Goal: Transaction & Acquisition: Purchase product/service

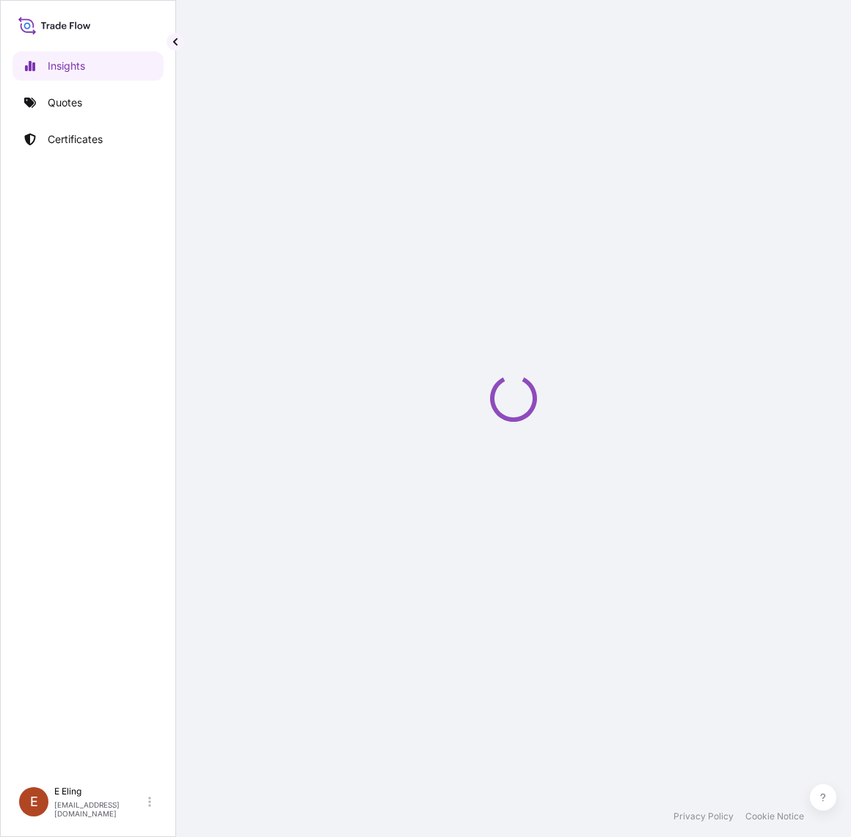
select select "2025"
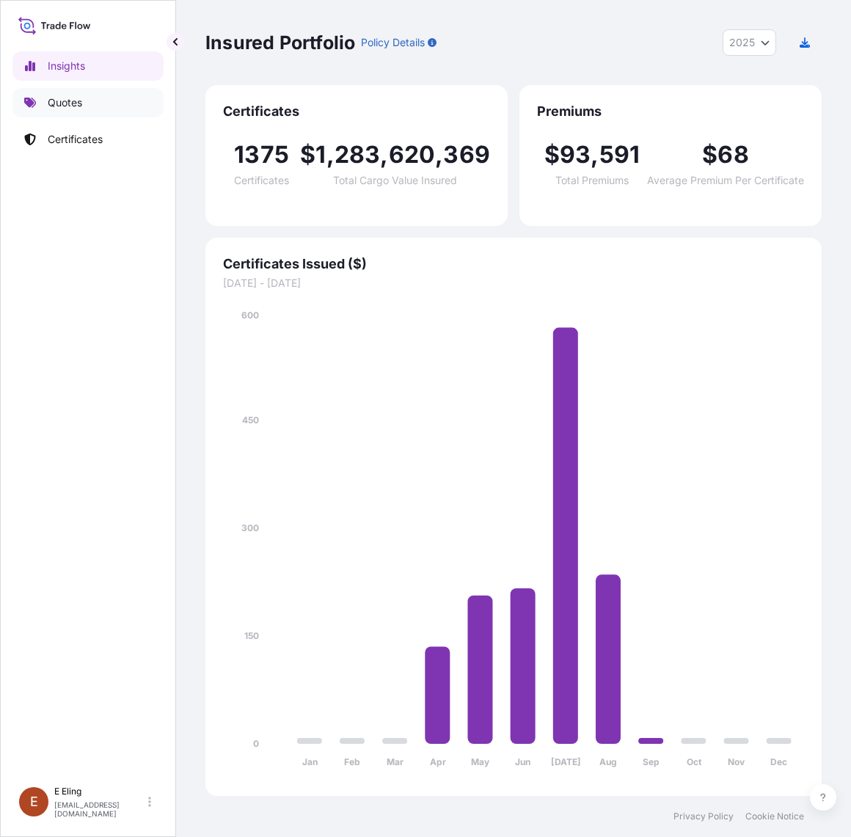
click at [75, 107] on p "Quotes" at bounding box center [65, 102] width 34 height 15
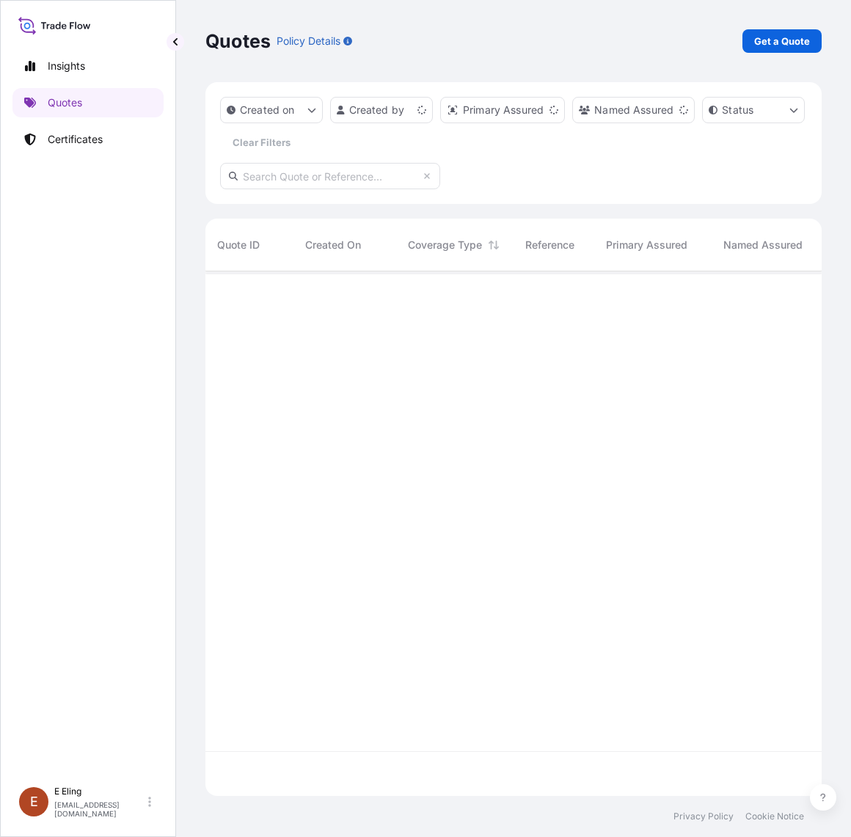
scroll to position [519, 602]
click at [350, 180] on input "text" at bounding box center [330, 176] width 220 height 26
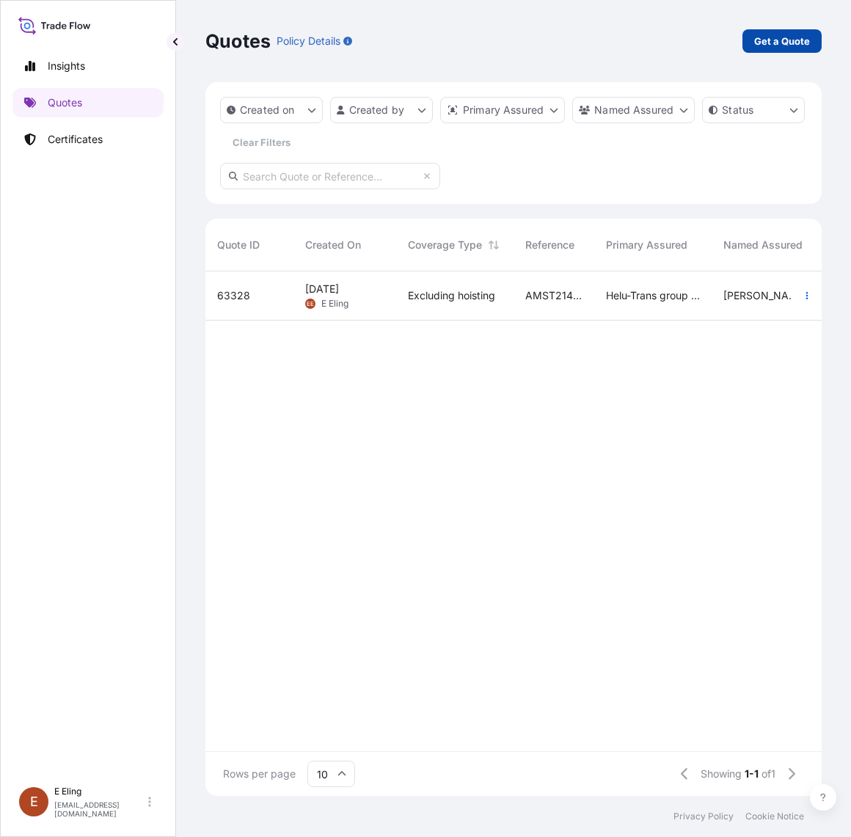
click at [765, 42] on p "Get a Quote" at bounding box center [782, 41] width 56 height 15
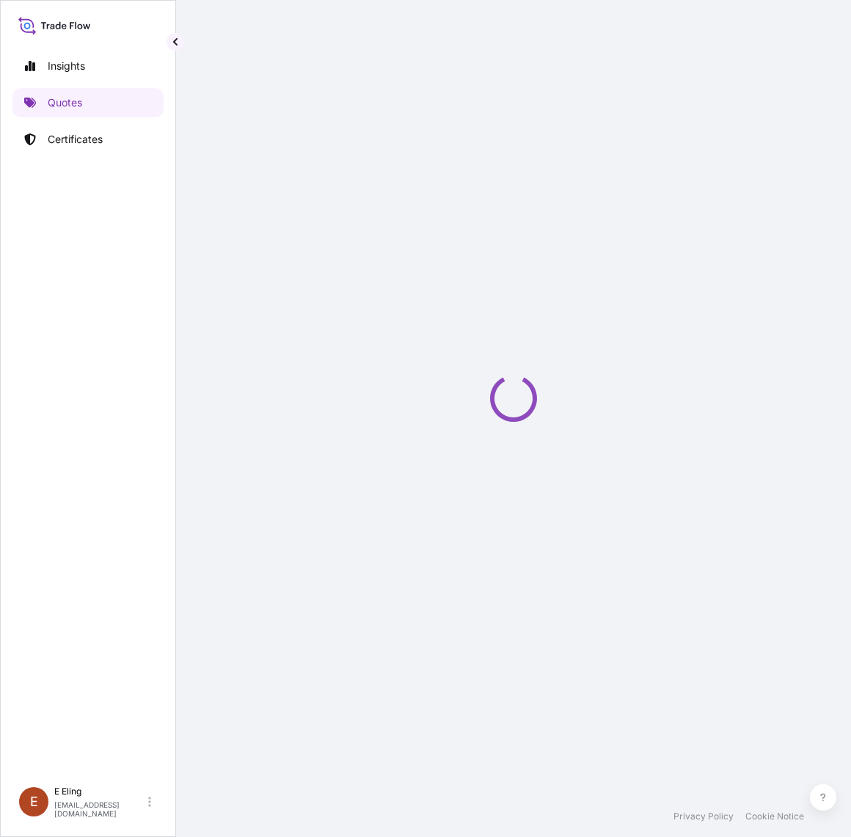
select select "AIR"
select select "27"
select select "Transit"
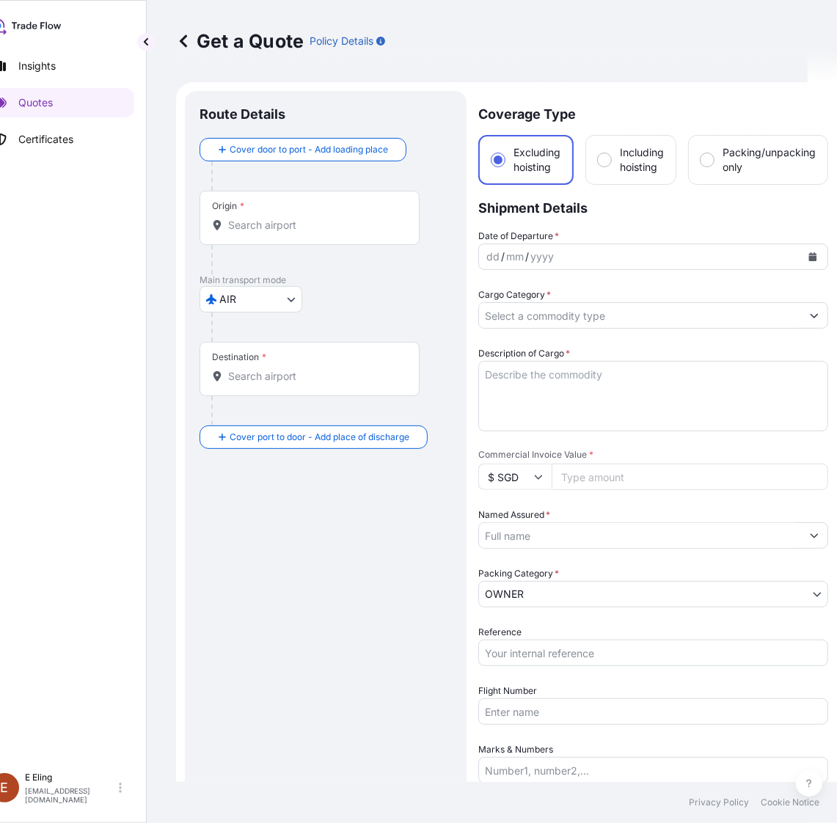
scroll to position [23, 0]
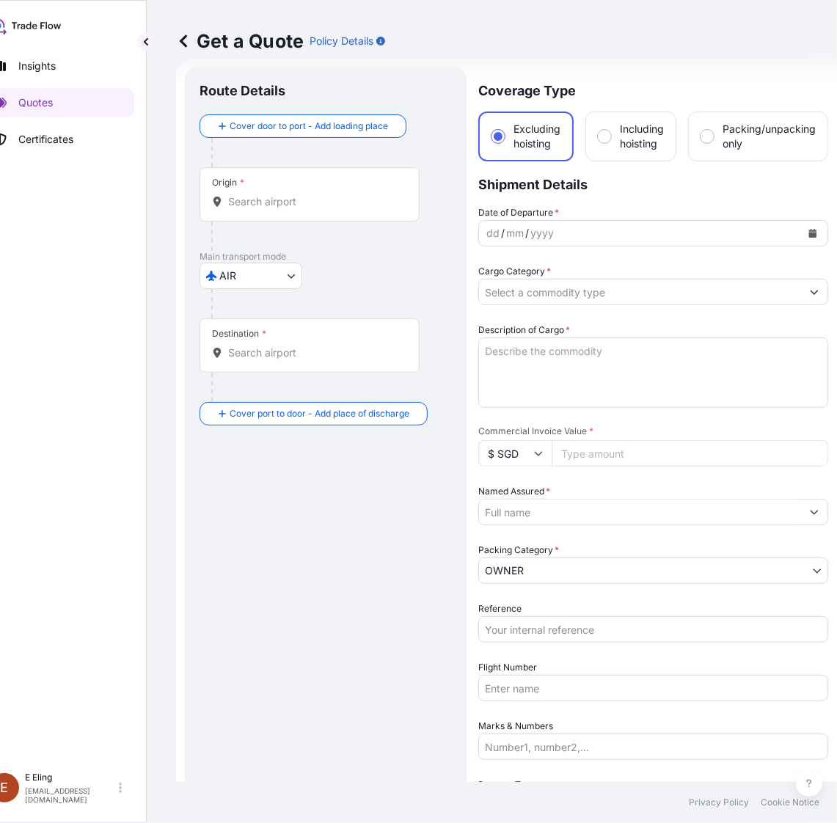
drag, startPoint x: 242, startPoint y: 290, endPoint x: 251, endPoint y: 281, distance: 12.5
click at [243, 288] on div "Main transport mode AIR COURIER INSTALLATION LAND SEA AIR STORAGE" at bounding box center [326, 285] width 252 height 68
click at [295, 191] on div "Origin *" at bounding box center [310, 194] width 220 height 54
click at [295, 194] on input "Origin *" at bounding box center [314, 201] width 173 height 15
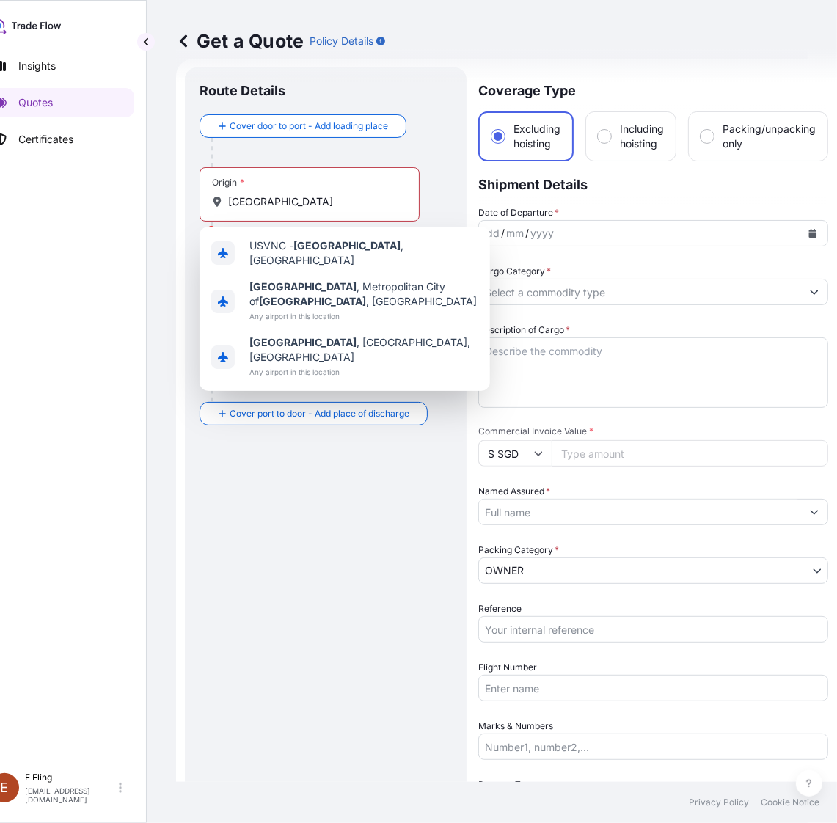
click at [290, 211] on div "Origin * [GEOGRAPHIC_DATA]" at bounding box center [310, 194] width 220 height 54
click at [290, 209] on input "[GEOGRAPHIC_DATA]" at bounding box center [314, 201] width 173 height 15
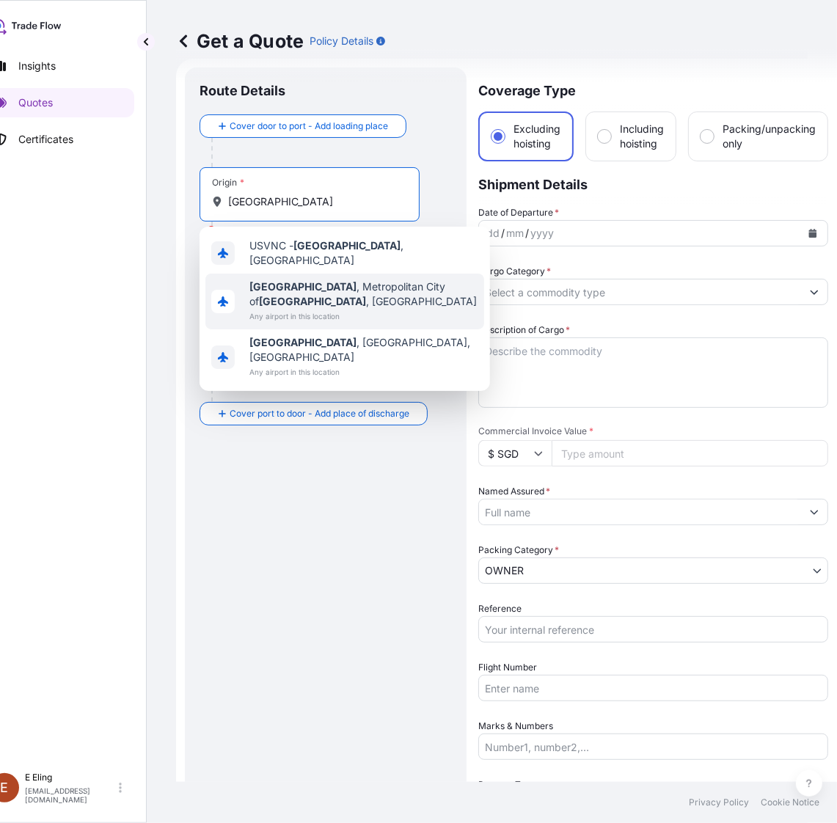
click at [324, 309] on span "Any airport in this location" at bounding box center [363, 316] width 229 height 15
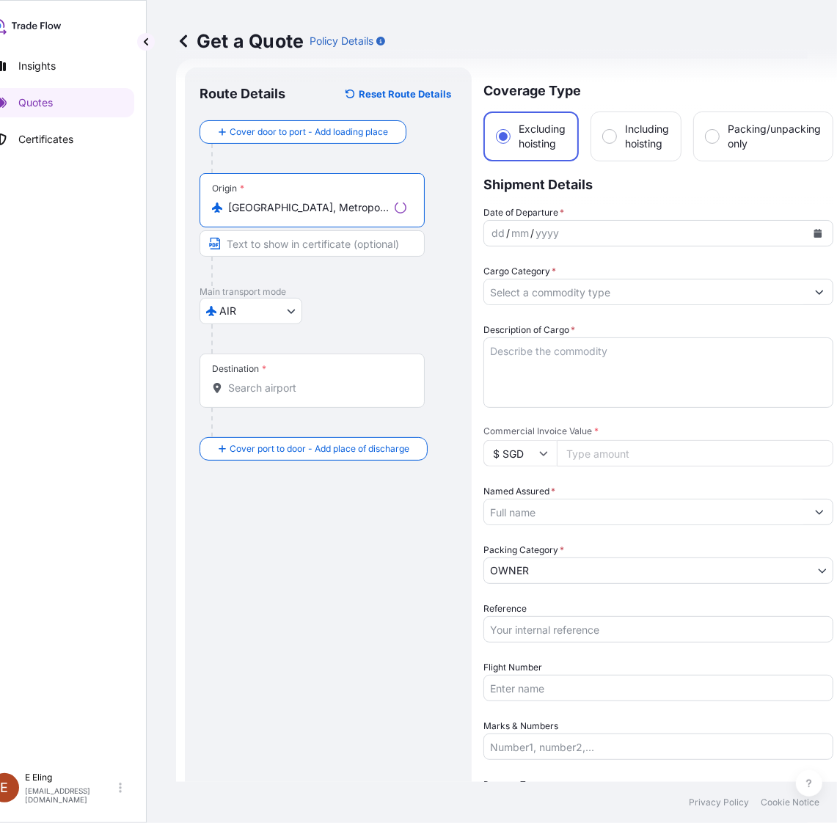
click at [317, 203] on input "[GEOGRAPHIC_DATA], Metropolitan City of [GEOGRAPHIC_DATA], [GEOGRAPHIC_DATA]" at bounding box center [308, 207] width 161 height 15
click at [360, 210] on input "[GEOGRAPHIC_DATA], Metropolitan City of [GEOGRAPHIC_DATA], [GEOGRAPHIC_DATA]" at bounding box center [308, 207] width 161 height 15
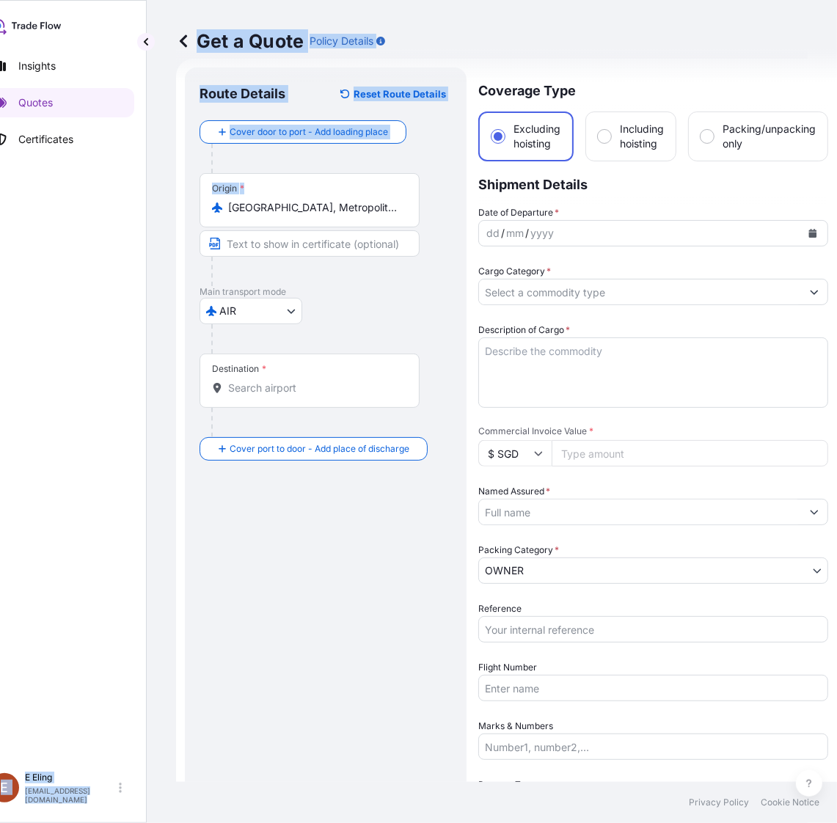
drag, startPoint x: 166, startPoint y: 210, endPoint x: 73, endPoint y: 213, distance: 92.5
click at [86, 210] on div "Insights Quotes Certificates [PERSON_NAME] [EMAIL_ADDRESS][DOMAIN_NAME] Get a Q…" at bounding box center [389, 411] width 837 height 823
click at [280, 217] on div "Origin * [GEOGRAPHIC_DATA], [GEOGRAPHIC_DATA] of [GEOGRAPHIC_DATA], [GEOGRAPHIC…" at bounding box center [310, 200] width 220 height 54
click at [280, 215] on input "[GEOGRAPHIC_DATA], Metropolitan City of [GEOGRAPHIC_DATA], [GEOGRAPHIC_DATA]" at bounding box center [314, 207] width 173 height 15
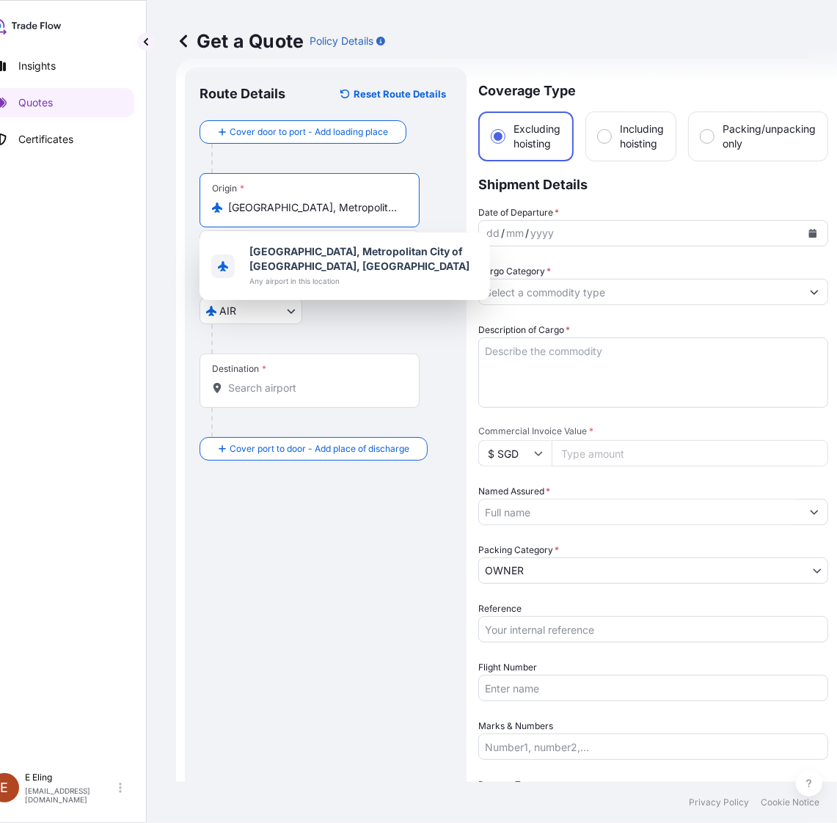
click at [281, 209] on input "[GEOGRAPHIC_DATA], Metropolitan City of [GEOGRAPHIC_DATA], [GEOGRAPHIC_DATA]" at bounding box center [314, 207] width 173 height 15
type input "y"
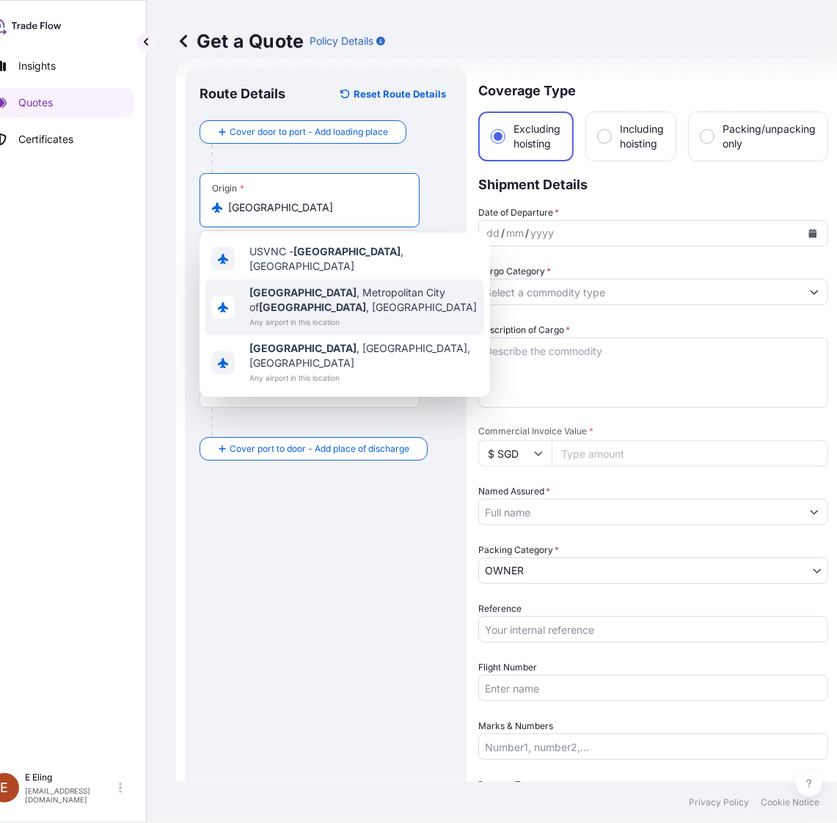
type input "[GEOGRAPHIC_DATA], Metropolitan City of [GEOGRAPHIC_DATA], [GEOGRAPHIC_DATA]"
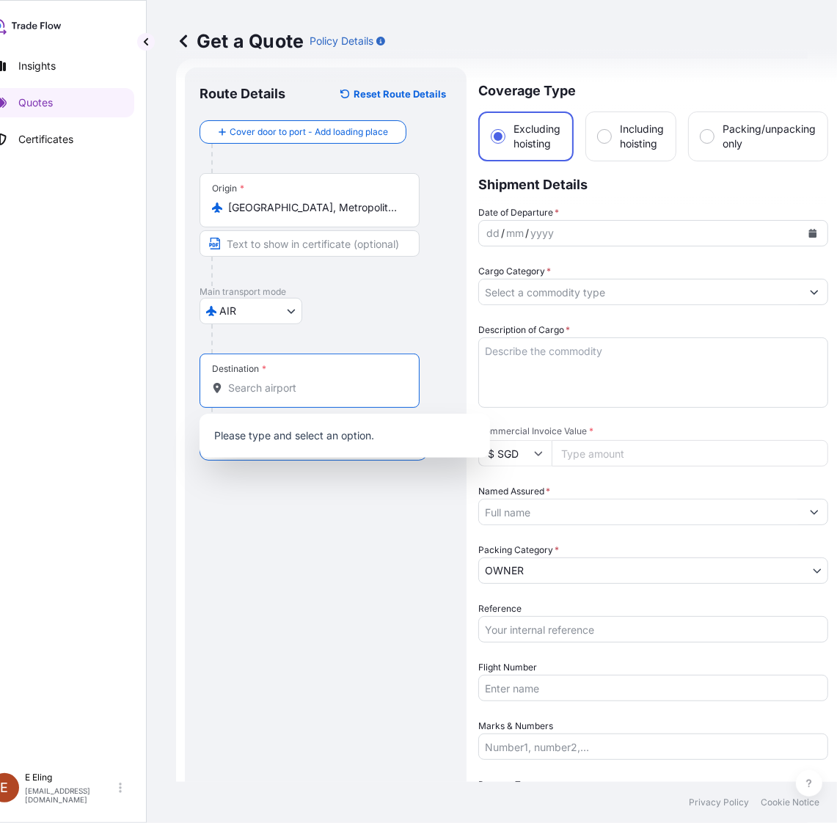
click at [258, 386] on input "Destination *" at bounding box center [314, 388] width 173 height 15
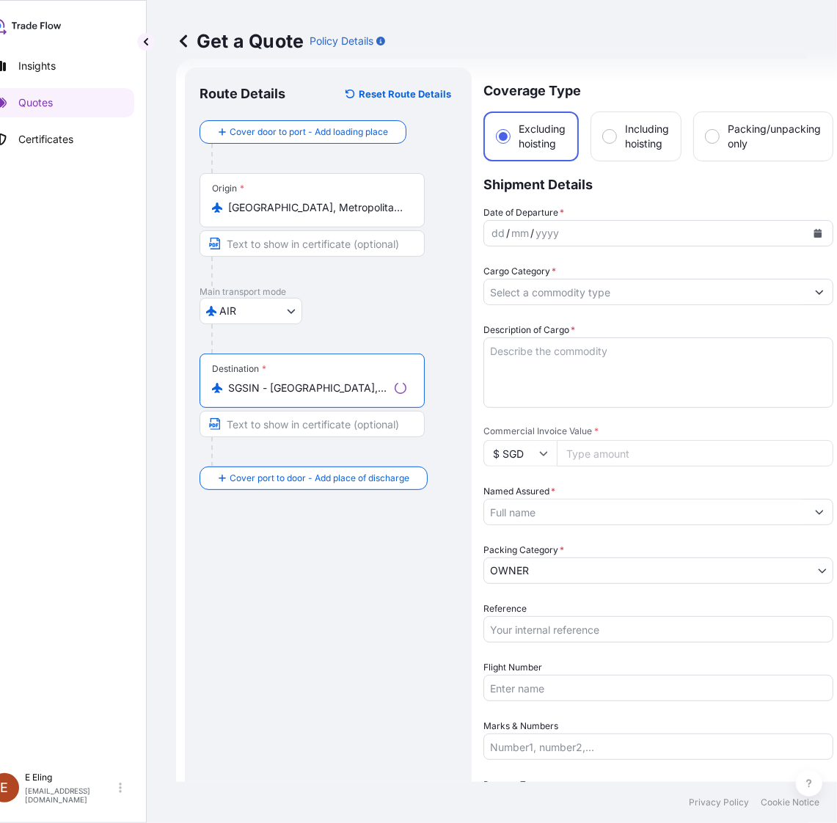
type input "SGSIN - [GEOGRAPHIC_DATA], [GEOGRAPHIC_DATA]"
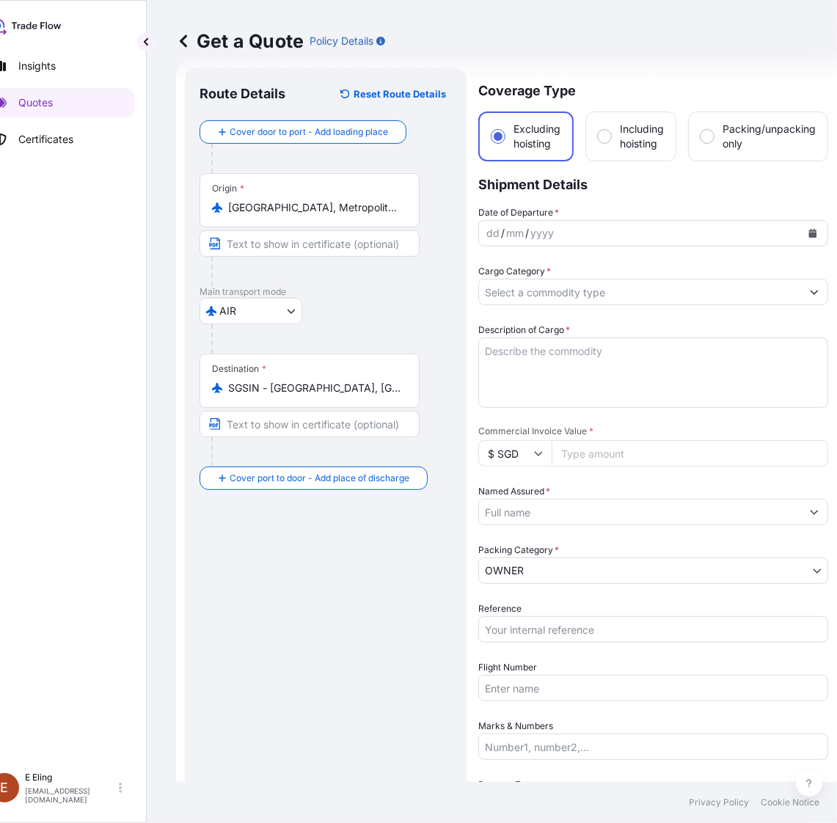
drag, startPoint x: 303, startPoint y: 108, endPoint x: 299, endPoint y: 117, distance: 10.2
click at [302, 109] on div "Route Details Reset Route Details" at bounding box center [326, 101] width 252 height 38
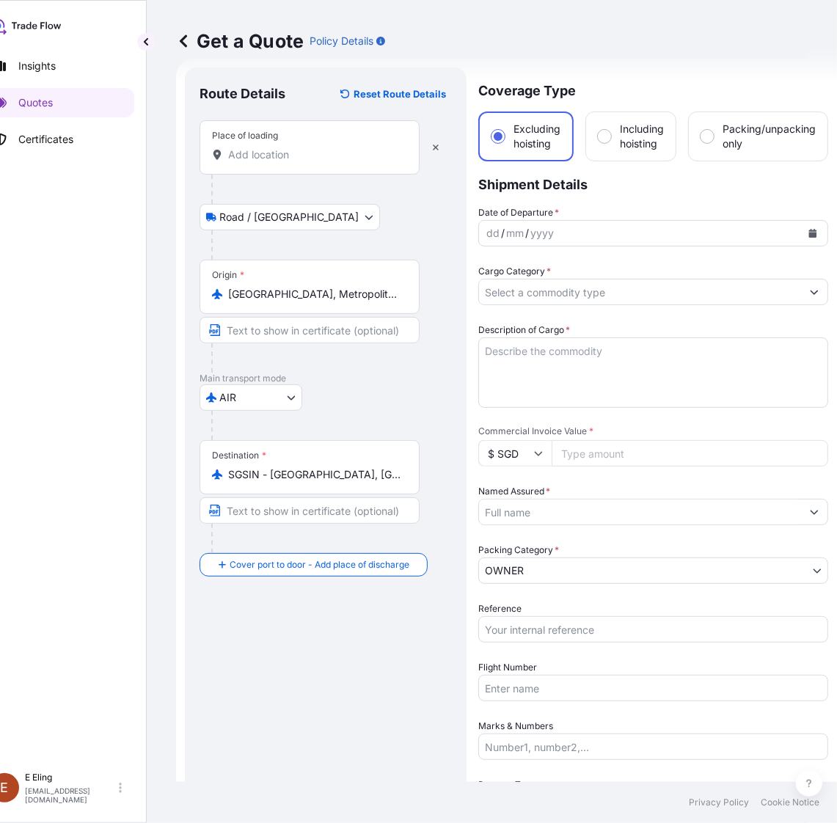
click at [273, 164] on div "Place of loading" at bounding box center [310, 147] width 220 height 54
click at [273, 162] on input "Place of loading" at bounding box center [314, 154] width 173 height 15
paste input "Studio Annalù"
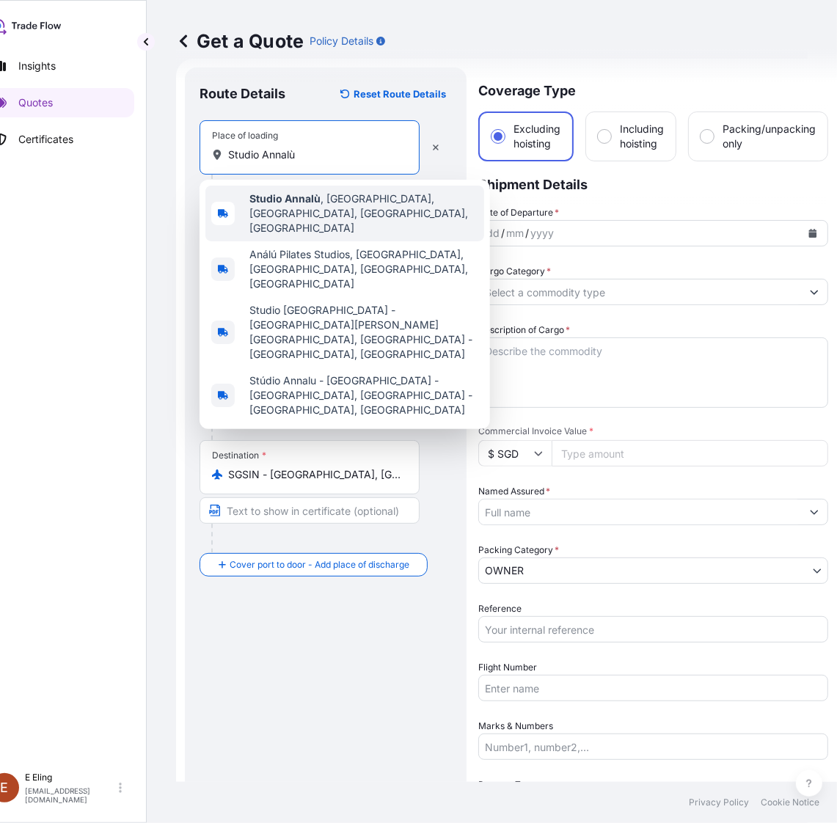
click at [354, 206] on span "Studio Annalù , [GEOGRAPHIC_DATA], [GEOGRAPHIC_DATA], [GEOGRAPHIC_DATA], [GEOGR…" at bounding box center [363, 214] width 229 height 44
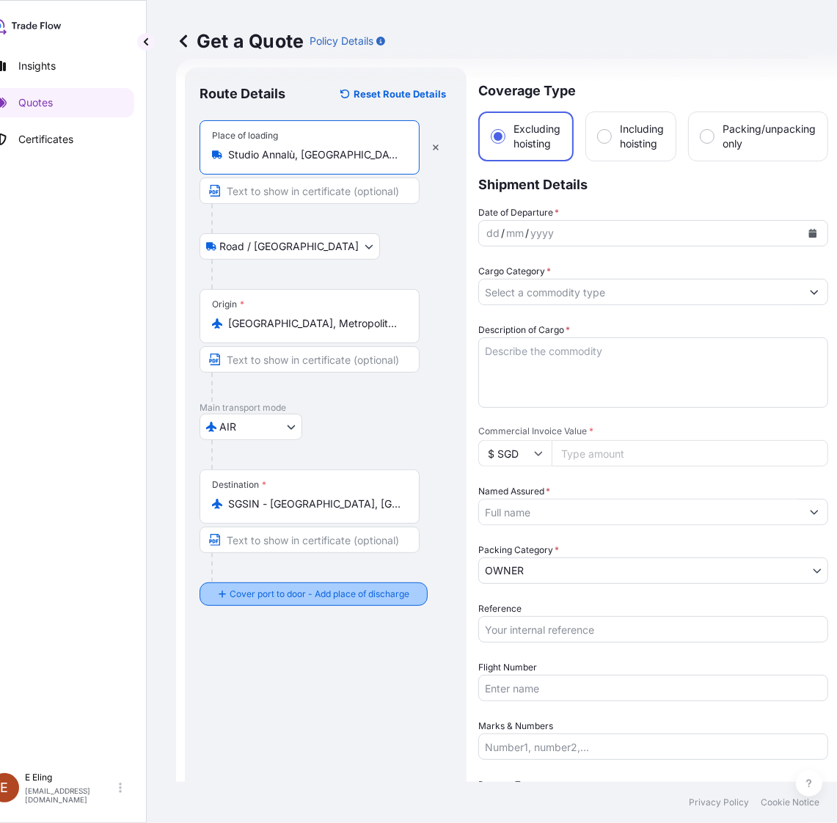
type input "Studio Annalù, [GEOGRAPHIC_DATA], [GEOGRAPHIC_DATA], [GEOGRAPHIC_DATA], [GEOGRA…"
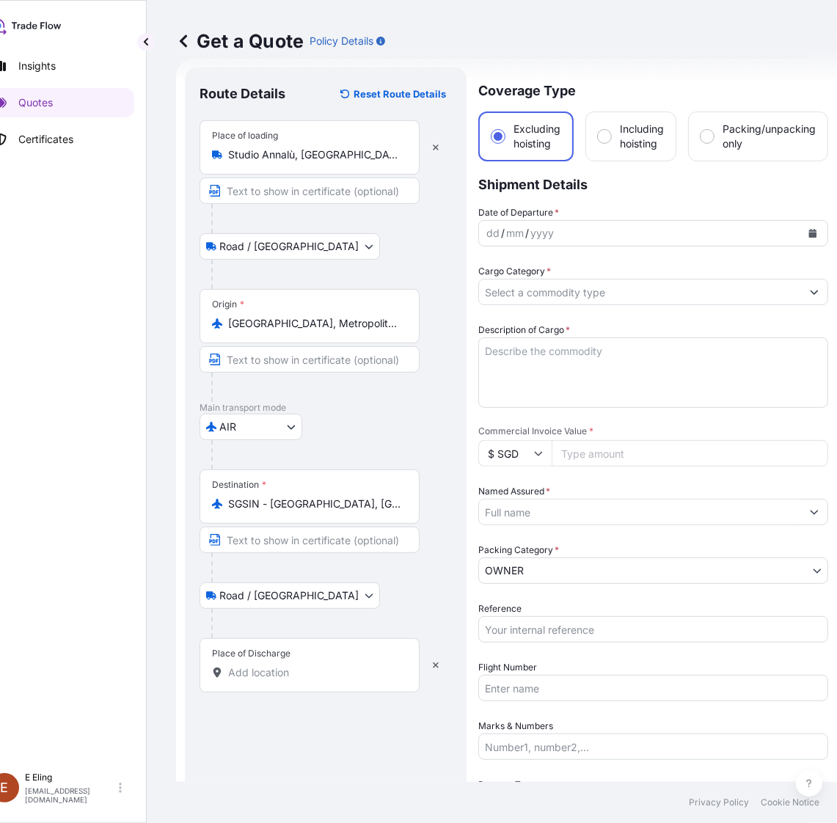
click at [297, 670] on input "Place of Discharge" at bounding box center [314, 672] width 173 height 15
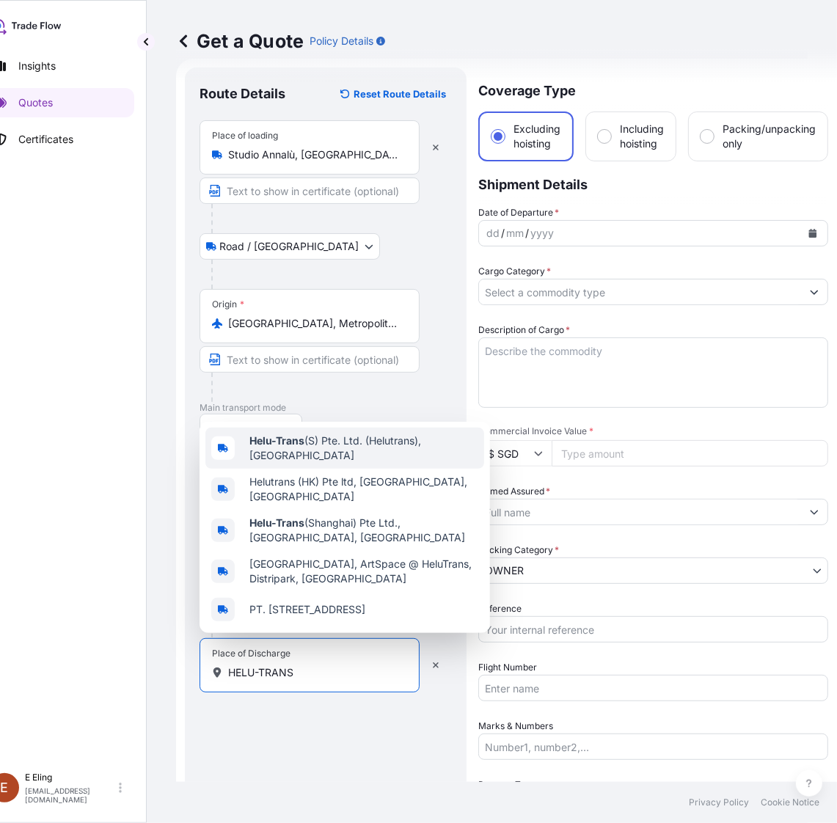
click at [338, 446] on span "Helu-Trans (S) Pte. Ltd. (Helutrans), [GEOGRAPHIC_DATA]" at bounding box center [363, 448] width 229 height 29
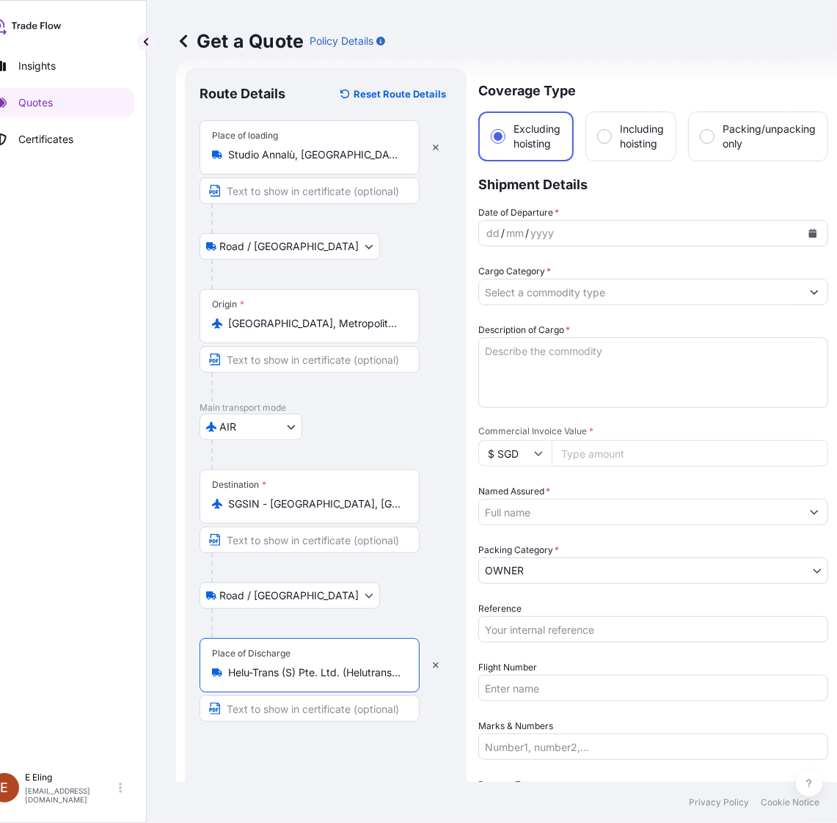
type input "Helu-Trans (S) Pte. Ltd. (Helutrans), [GEOGRAPHIC_DATA]"
click at [814, 224] on button "Calendar" at bounding box center [812, 233] width 23 height 23
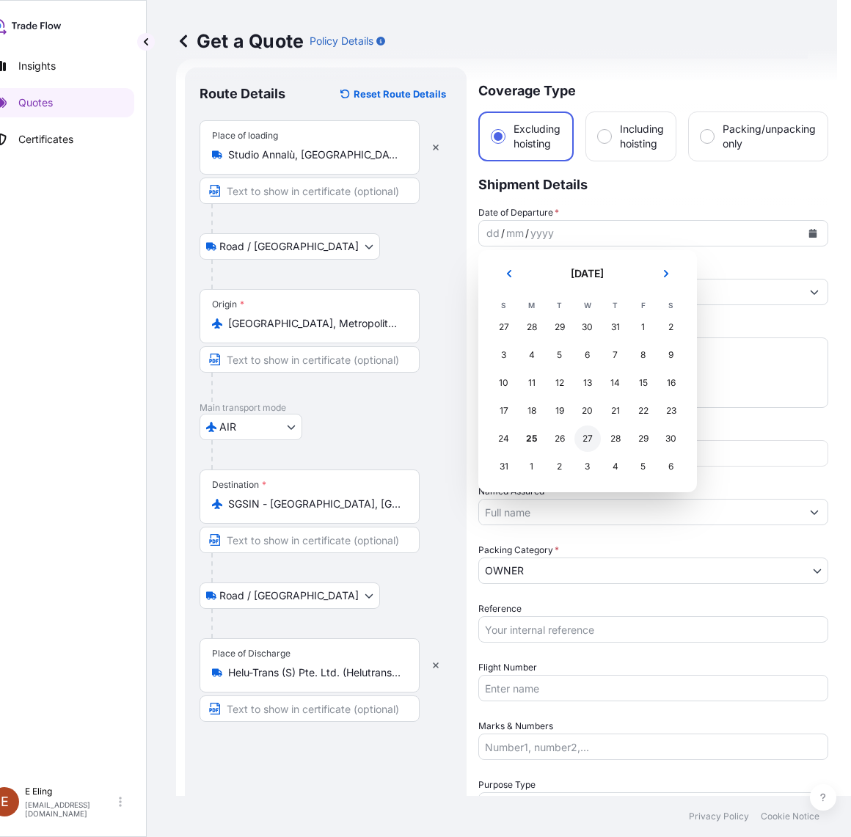
click at [581, 438] on div "27" at bounding box center [588, 439] width 26 height 26
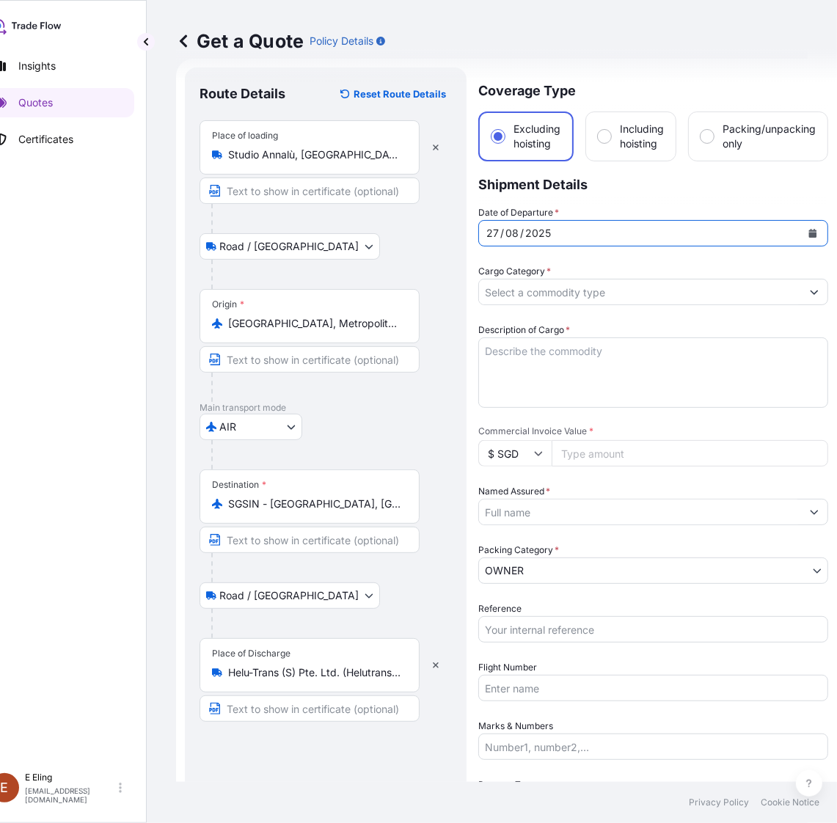
click at [536, 287] on input "Cargo Category *" at bounding box center [640, 292] width 322 height 26
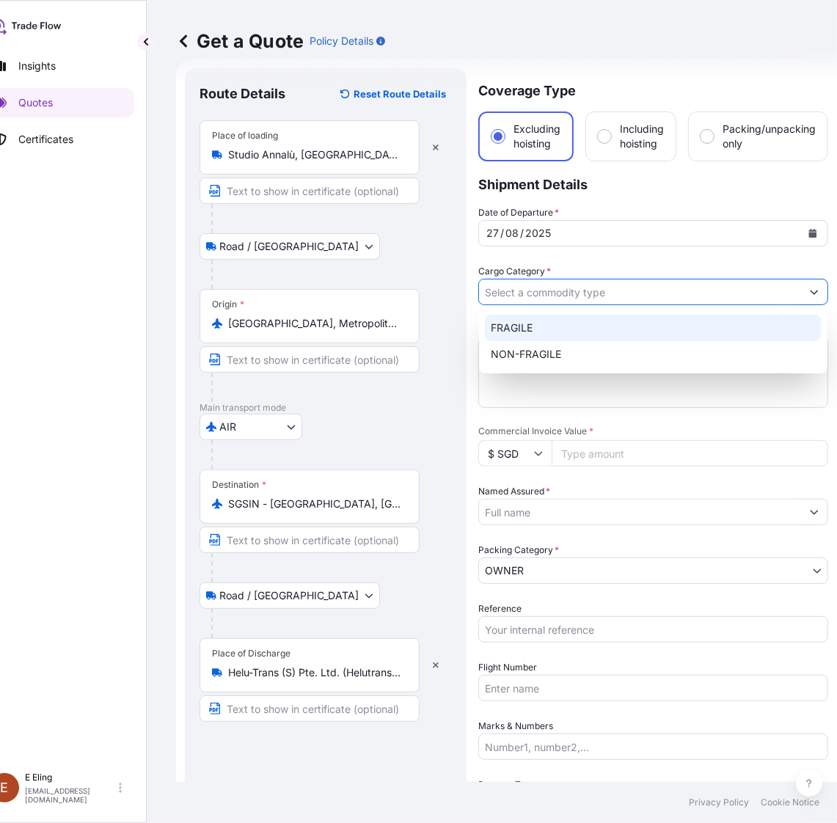
click at [544, 330] on div "FRAGILE" at bounding box center [653, 328] width 337 height 26
type input "FRAGILE"
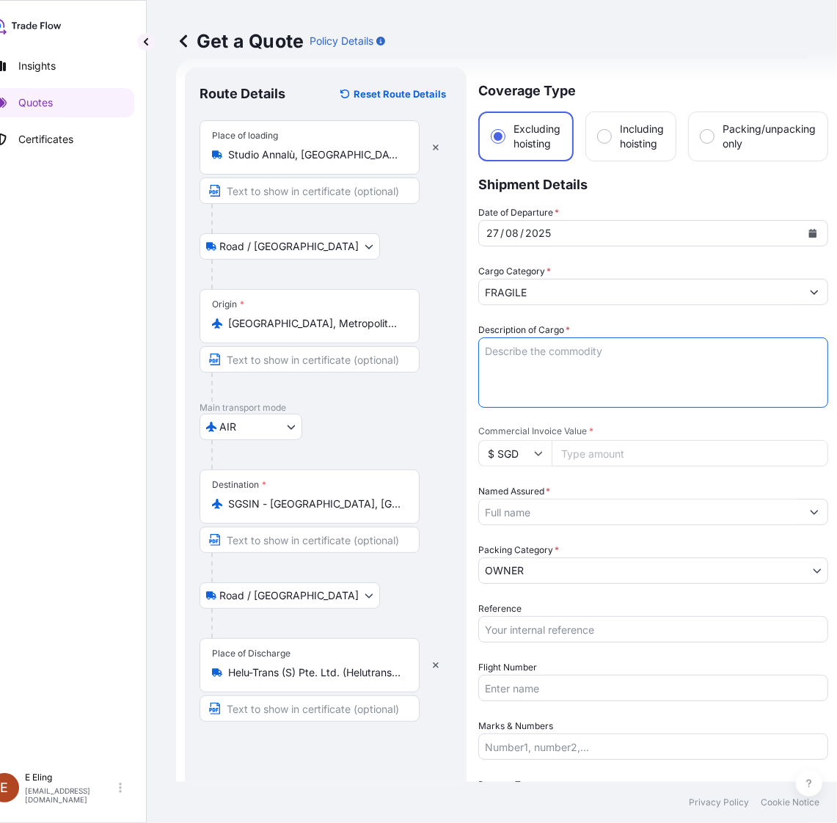
click at [541, 354] on textarea "Description of Cargo *" at bounding box center [653, 373] width 350 height 70
type textarea "t"
drag, startPoint x: 548, startPoint y: 372, endPoint x: 522, endPoint y: 372, distance: 26.4
click at [547, 372] on textarea "Transit via Air" at bounding box center [653, 373] width 350 height 70
paste textarea "Annulu (A. Boeretto), Dreamcatcher Oriental Flower Resin, Murano glass, paper, …"
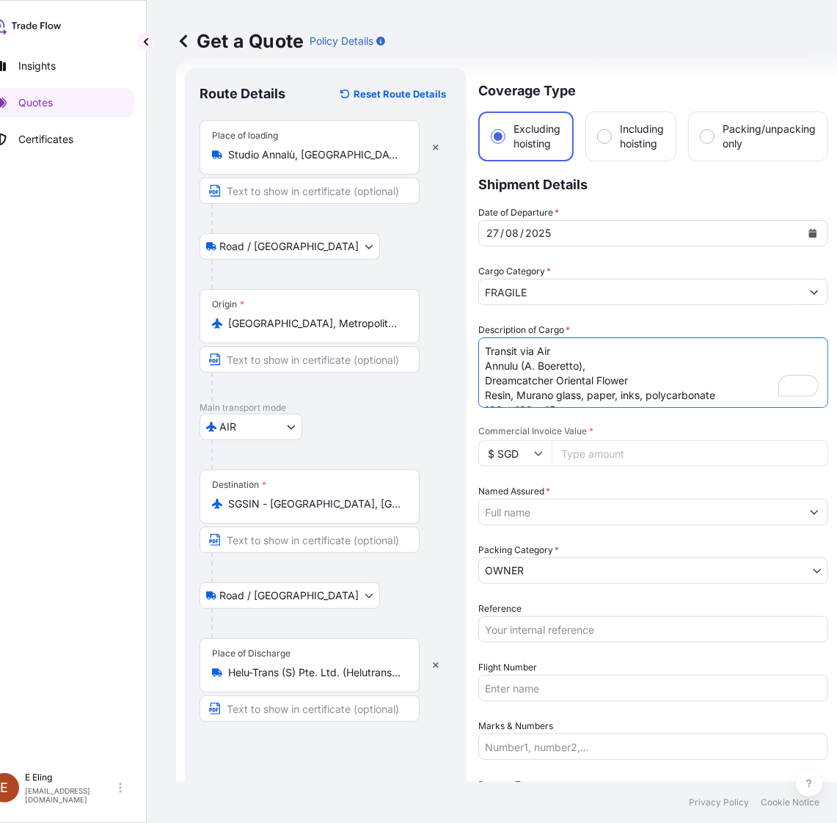
scroll to position [10, 0]
type textarea "Transit via Air Annulu (A. Boeretto), Dreamcatcher Oriental Flower Resin, Muran…"
click at [576, 434] on span "Commercial Invoice Value *" at bounding box center [653, 432] width 350 height 12
click at [576, 440] on input "Commercial Invoice Value *" at bounding box center [690, 453] width 277 height 26
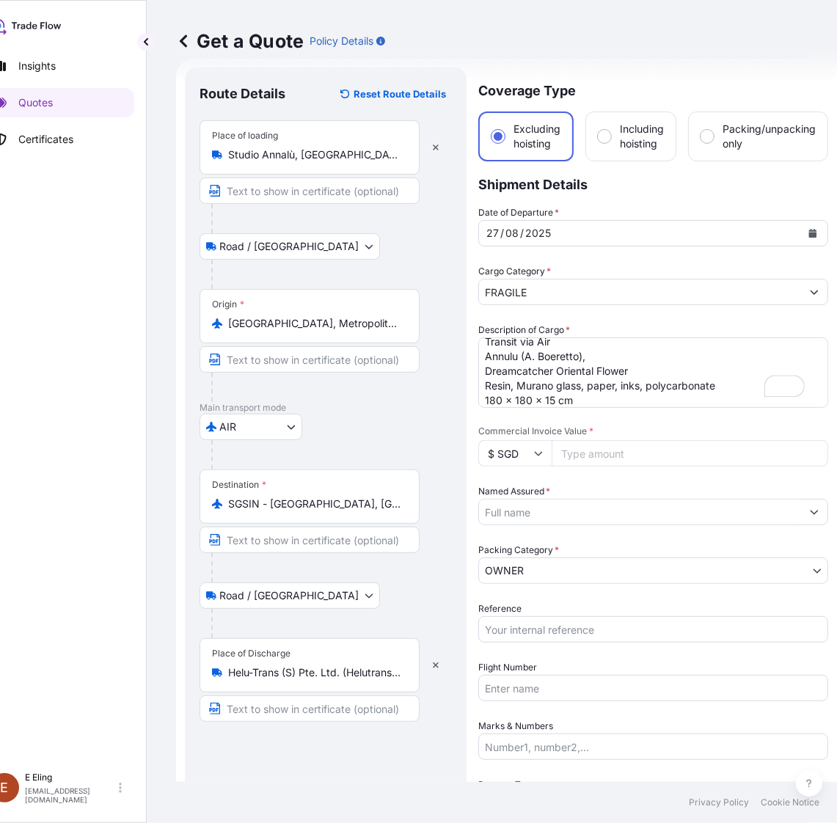
click at [597, 462] on input "Commercial Invoice Value *" at bounding box center [690, 453] width 277 height 26
type input "38000"
click at [530, 523] on div at bounding box center [653, 512] width 350 height 26
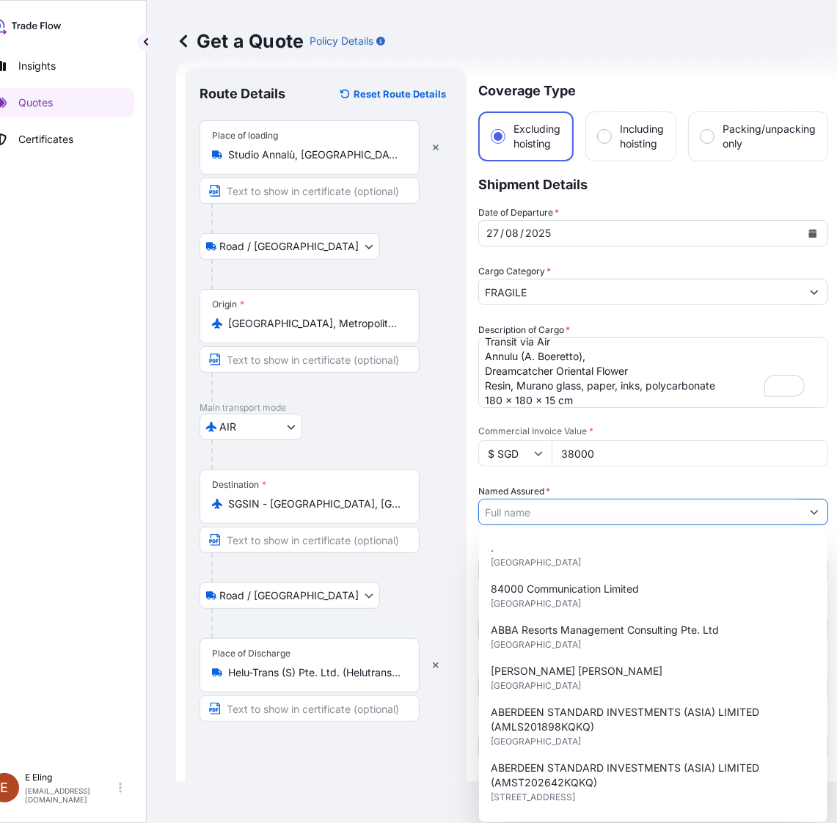
click at [533, 518] on input "Named Assured *" at bounding box center [640, 512] width 322 height 26
paste input "National Gallery [GEOGRAPHIC_DATA]"
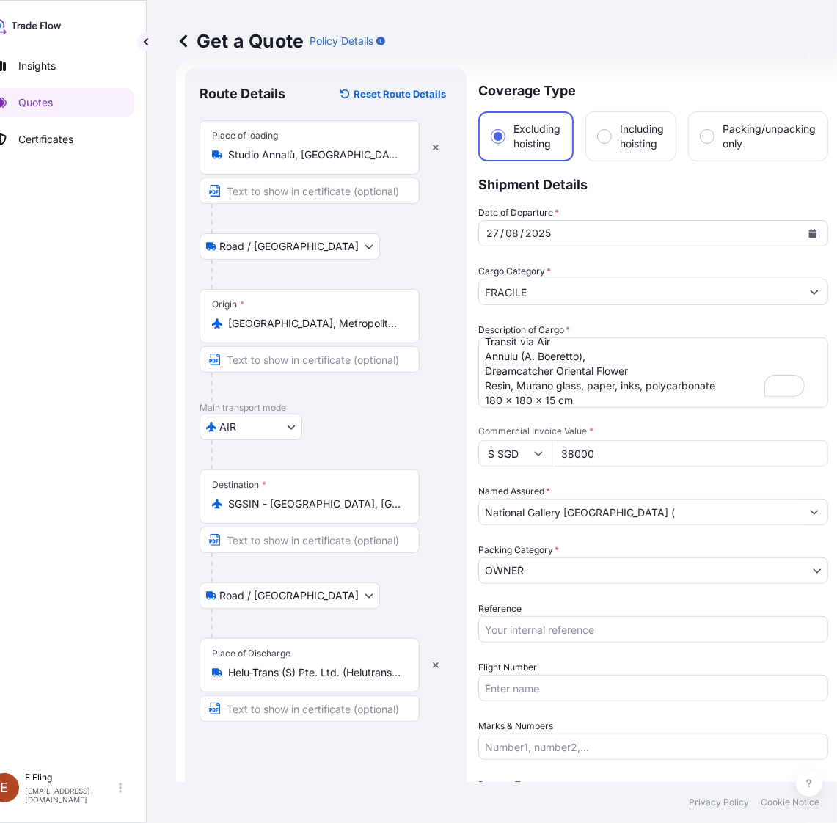
click at [647, 508] on input "National Gallery [GEOGRAPHIC_DATA] (" at bounding box center [640, 512] width 322 height 26
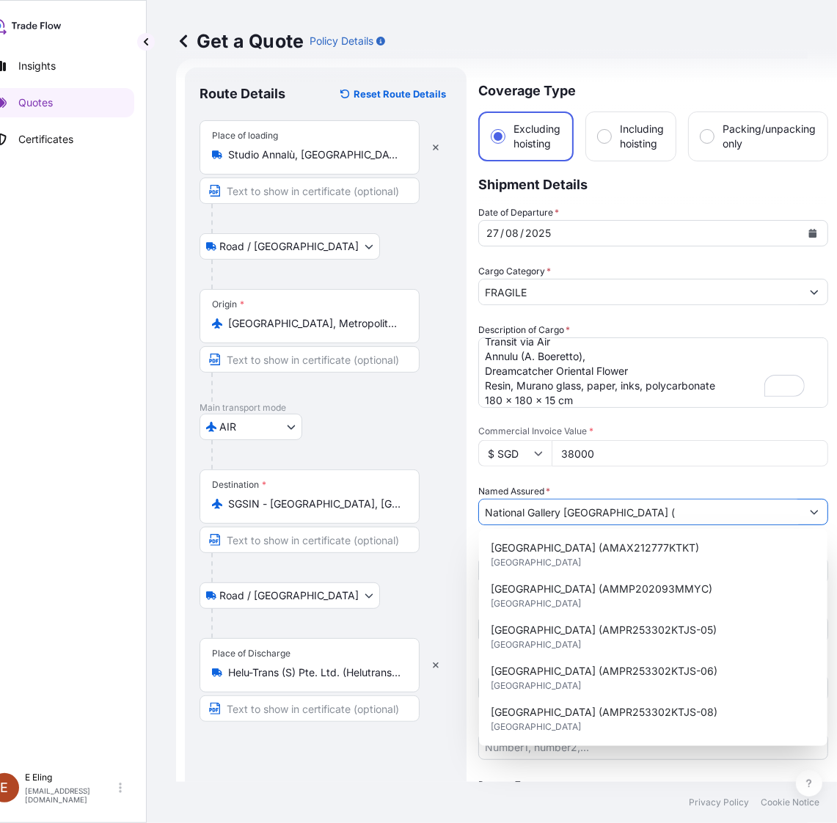
paste input "AMPR253302KTJS-03"
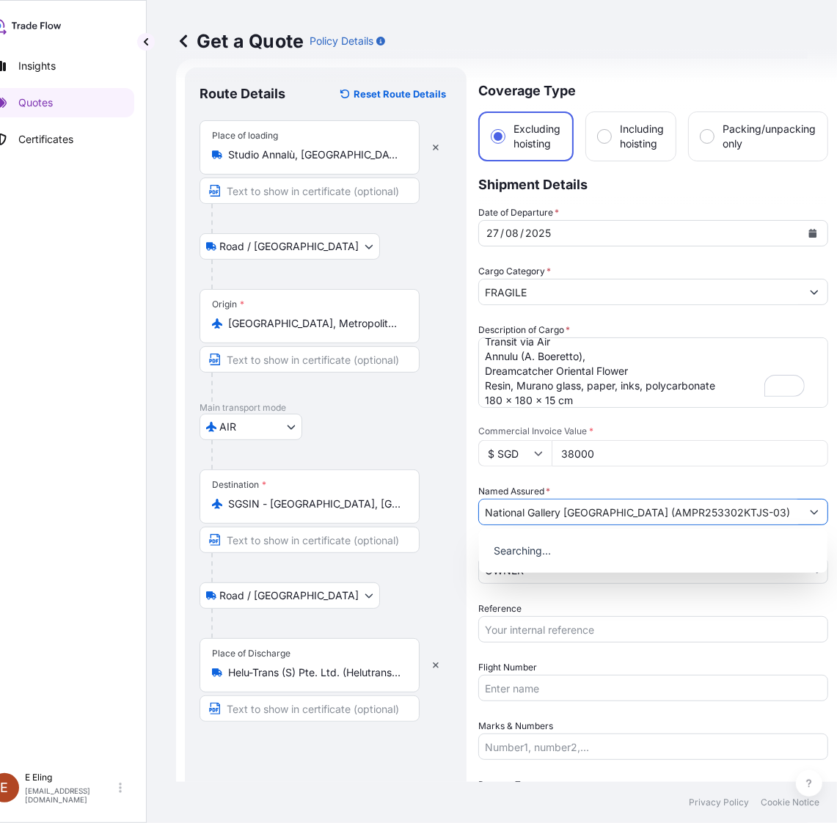
type input "National Gallery [GEOGRAPHIC_DATA] (AMPR253302KTJS-03)"
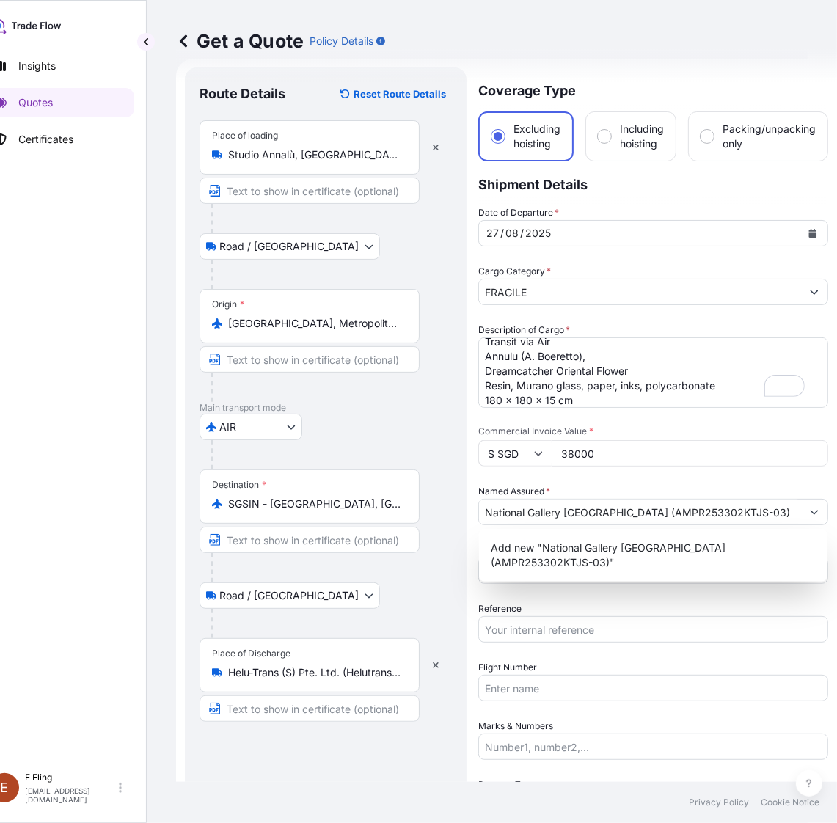
drag, startPoint x: 485, startPoint y: 603, endPoint x: 500, endPoint y: 573, distance: 33.5
click at [485, 597] on div "Date of Departure * [DATE] Cargo Category * FRAGILE Description of Cargo * Tran…" at bounding box center [653, 541] width 350 height 672
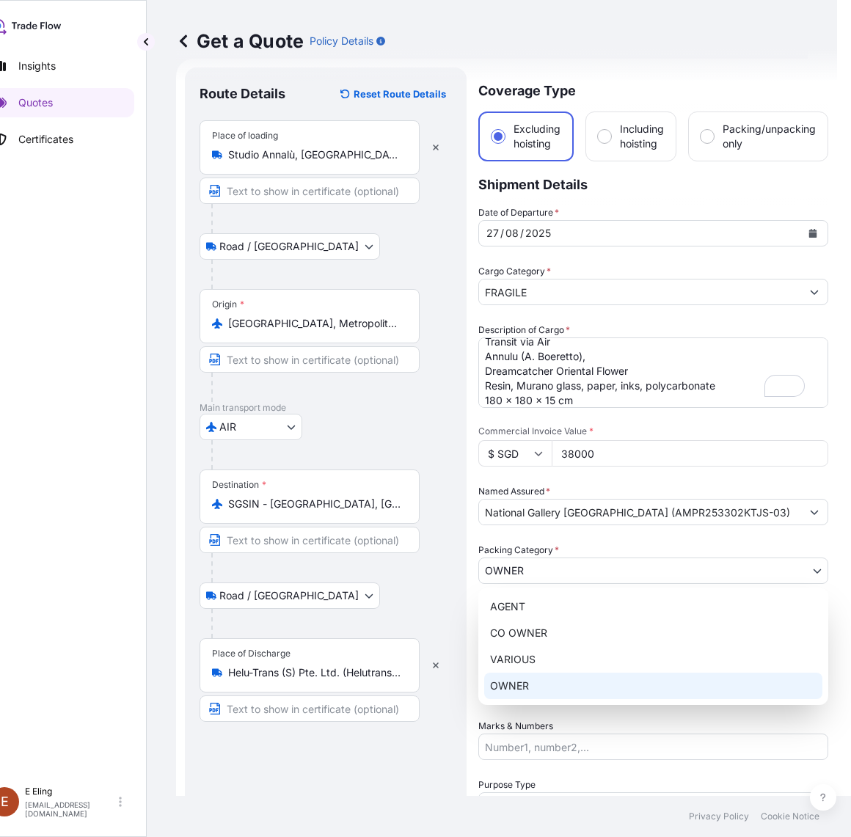
click at [506, 563] on body "5 options available. 0 options available. 1 option available. Insights Quotes C…" at bounding box center [389, 418] width 837 height 837
click at [527, 687] on div "OWNER" at bounding box center [653, 686] width 338 height 26
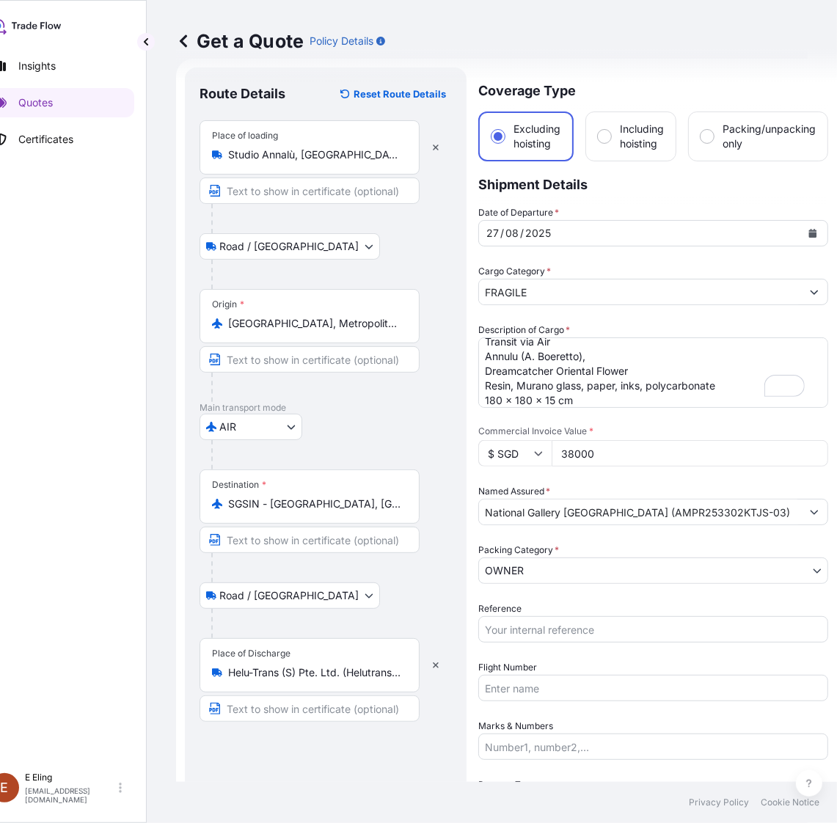
drag, startPoint x: 522, startPoint y: 654, endPoint x: 527, endPoint y: 637, distance: 18.2
click at [526, 649] on div "Date of Departure * [DATE] Cargo Category * FRAGILE Description of Cargo * Tran…" at bounding box center [653, 541] width 350 height 672
click at [530, 624] on input "Reference" at bounding box center [653, 629] width 350 height 26
paste input "AMPR253302KTJS-03"
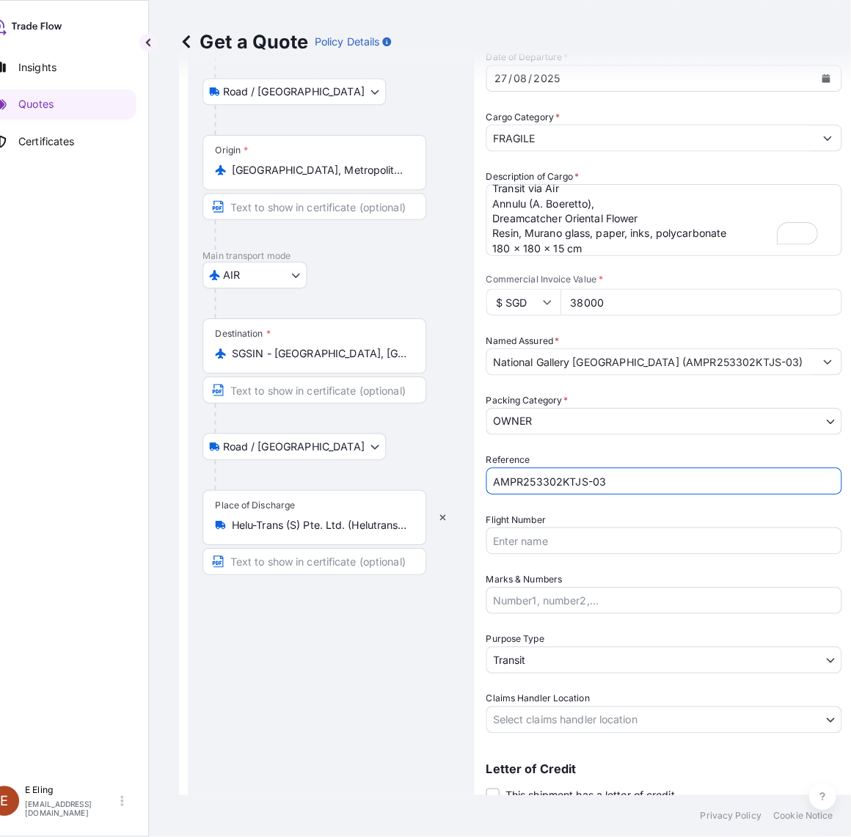
scroll to position [207, 0]
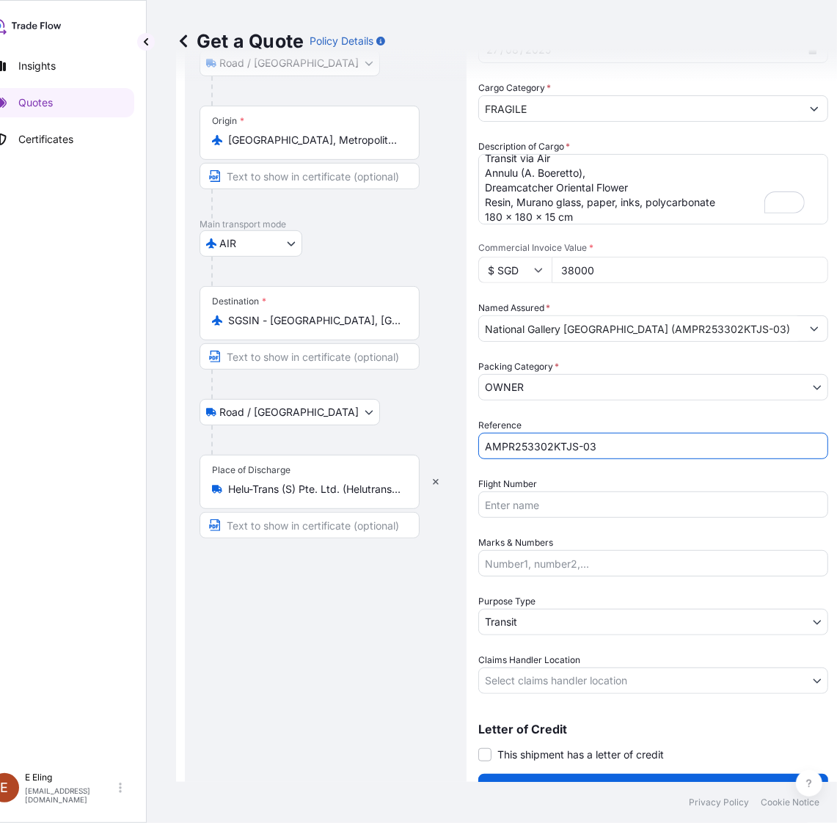
type input "AMPR253302KTJS-03"
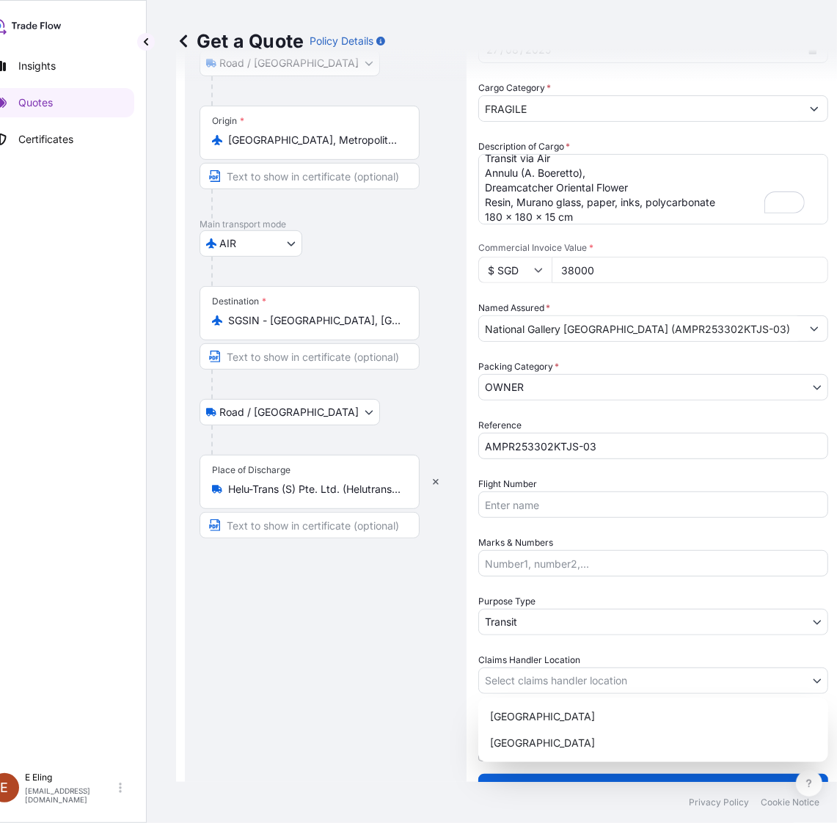
click at [541, 683] on body "1 option available. Insights Quotes Certificates [PERSON_NAME] [EMAIL_ADDRESS][…" at bounding box center [382, 411] width 823 height 823
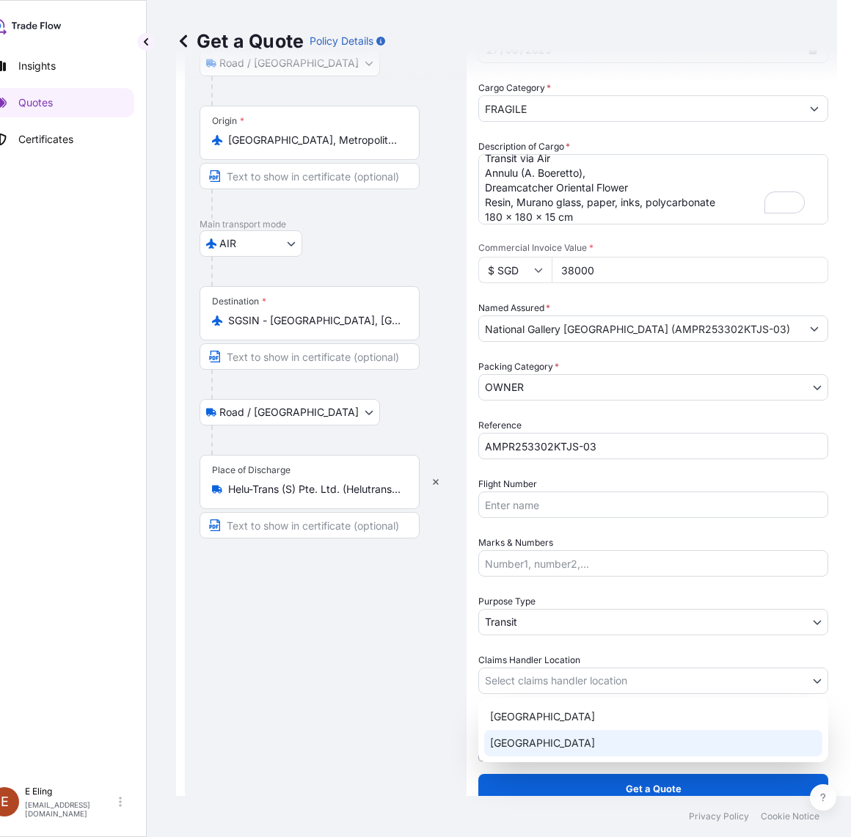
click at [545, 746] on div "[GEOGRAPHIC_DATA]" at bounding box center [653, 743] width 338 height 26
select select "[GEOGRAPHIC_DATA]"
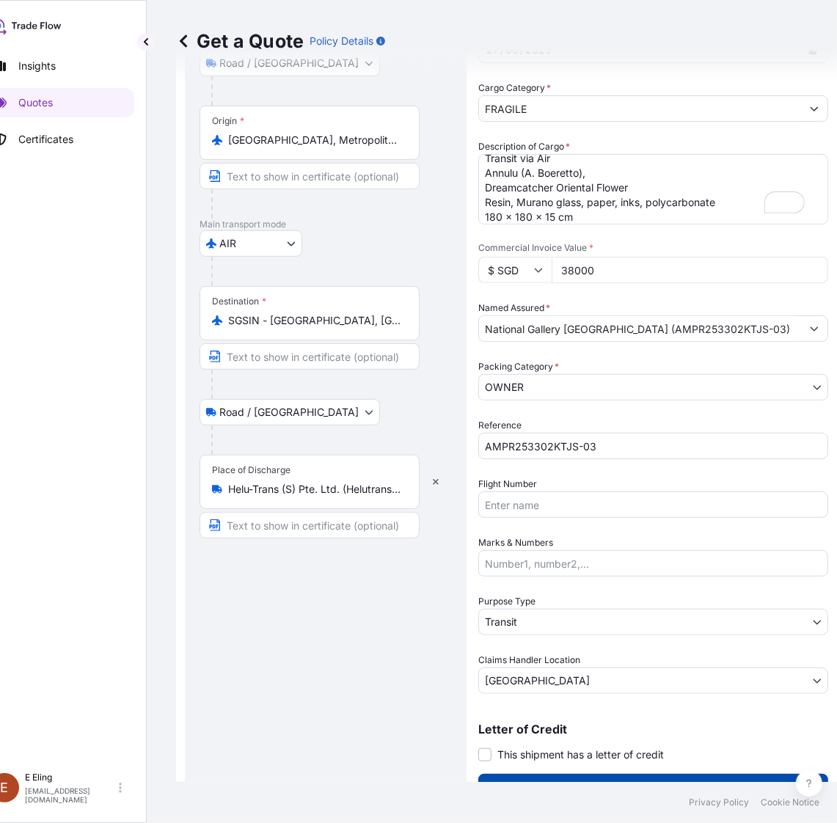
click at [554, 774] on button "Get a Quote" at bounding box center [653, 788] width 350 height 29
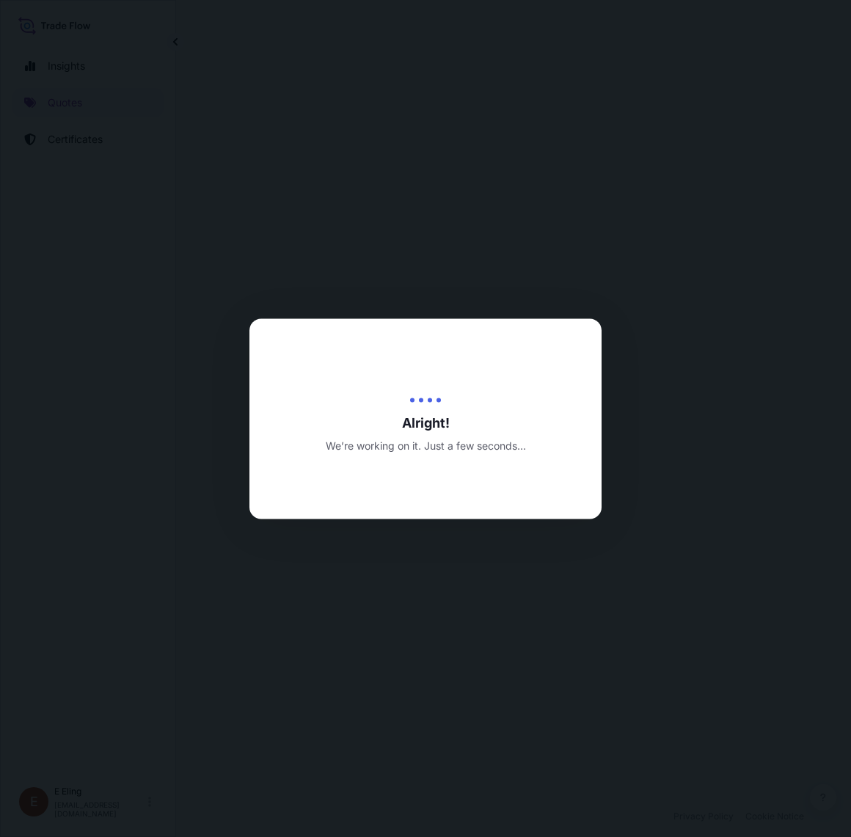
select select "Road / [GEOGRAPHIC_DATA]"
select select "AIR"
select select "Road / [GEOGRAPHIC_DATA]"
select select "Transit"
select select "[GEOGRAPHIC_DATA]"
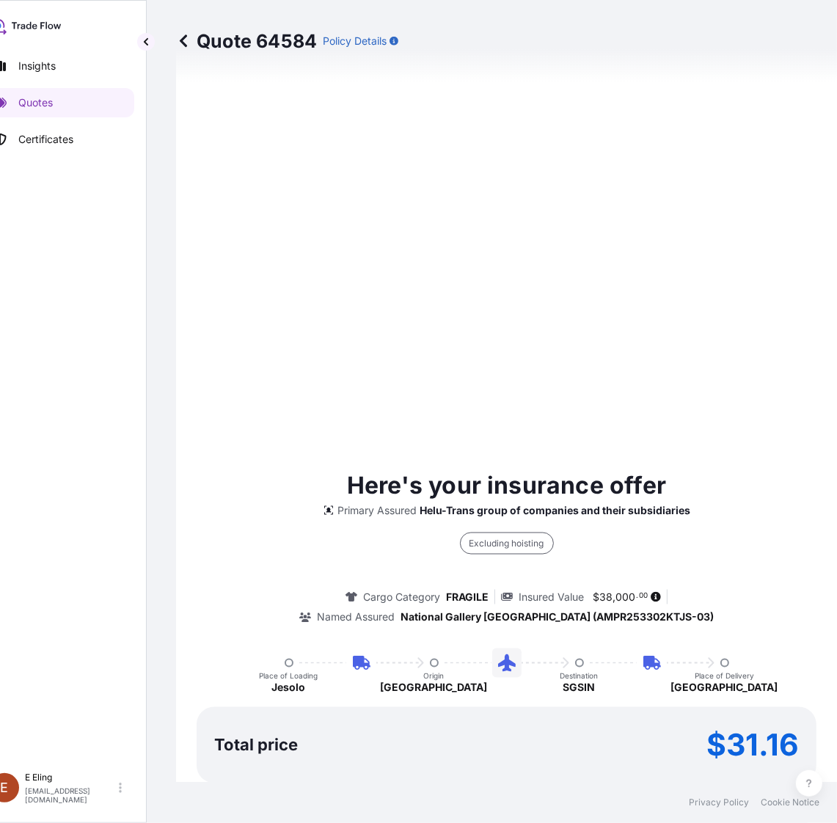
scroll to position [1233, 0]
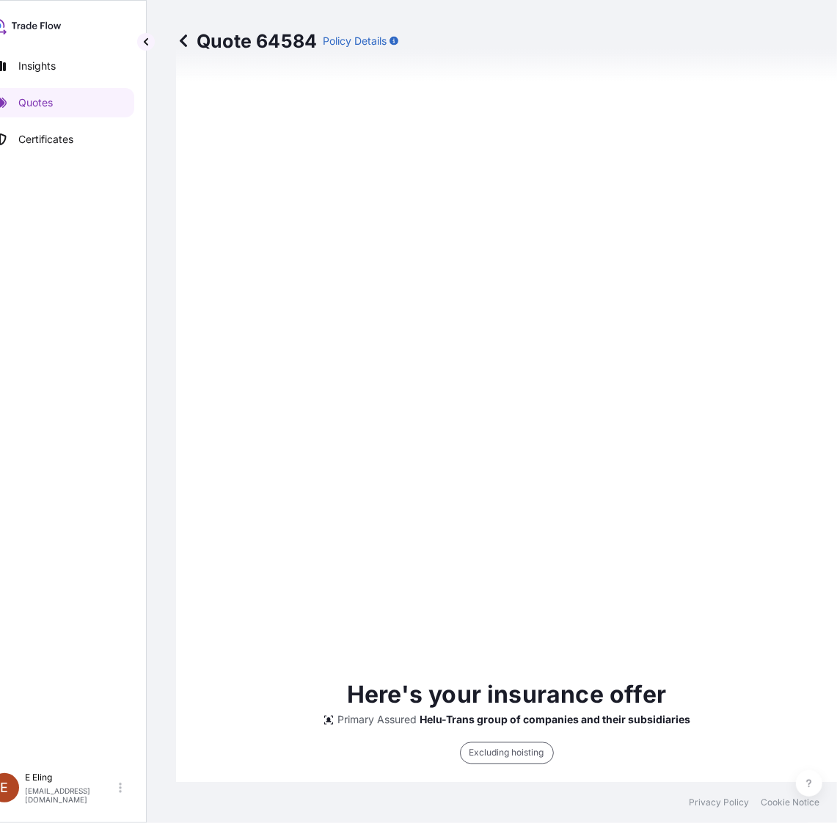
type input "[DATE]"
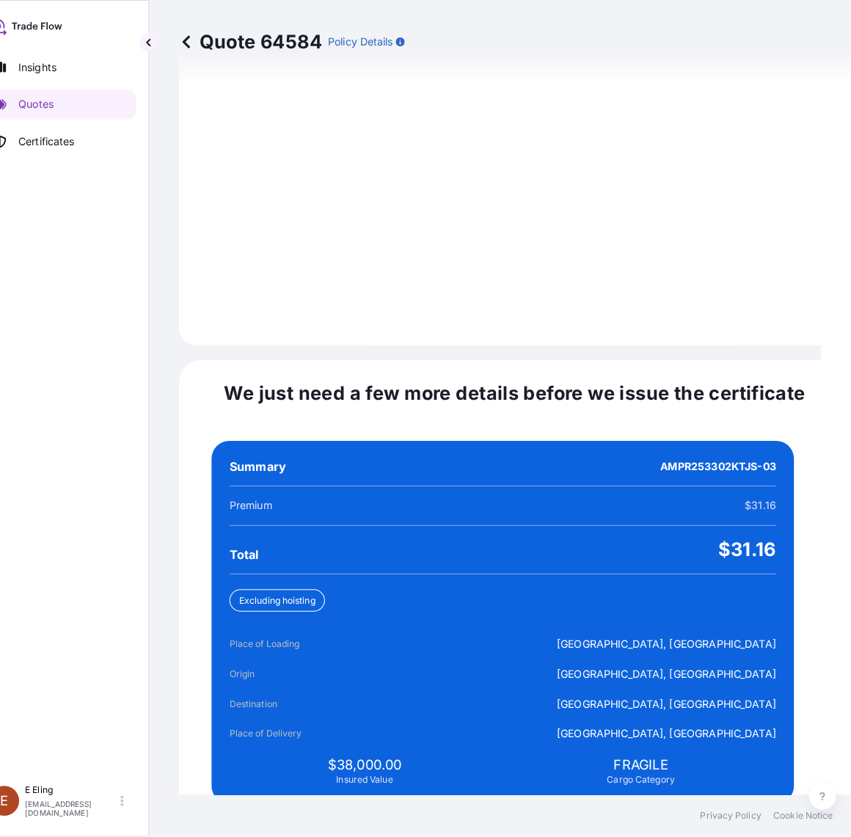
scroll to position [3115, 0]
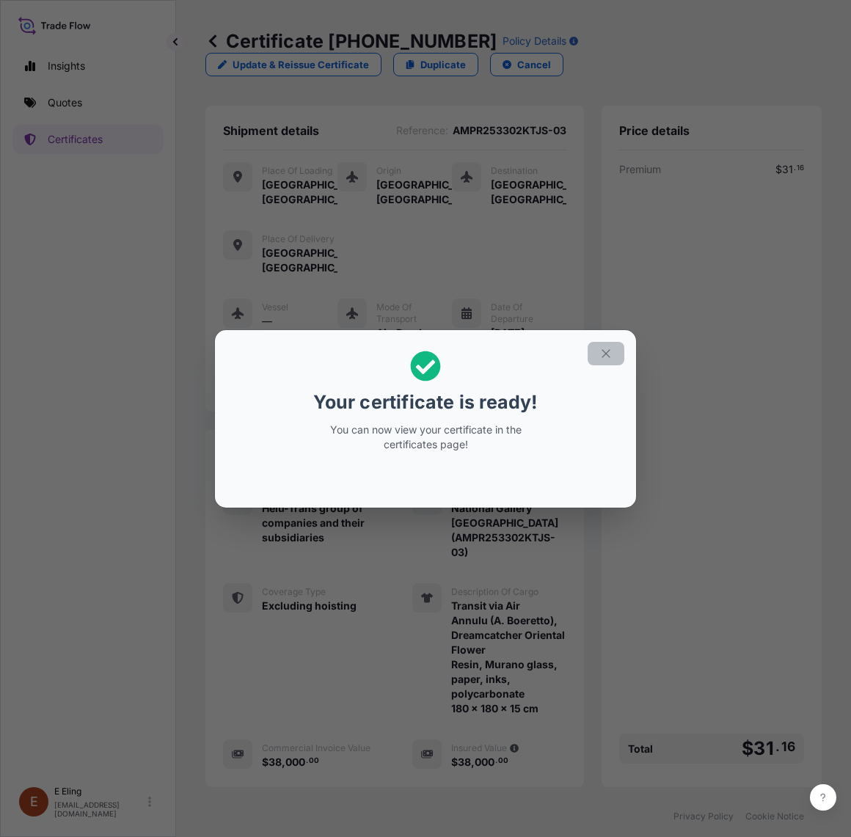
click at [607, 352] on icon "button" at bounding box center [606, 353] width 8 height 8
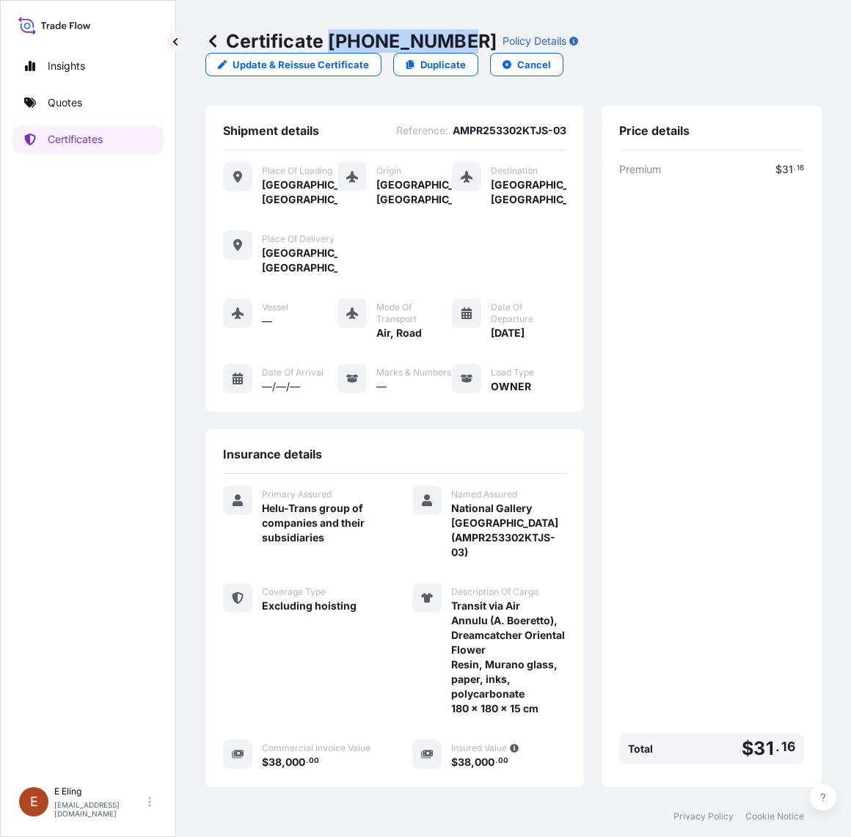
drag, startPoint x: 332, startPoint y: 40, endPoint x: 456, endPoint y: 42, distance: 124.0
click at [456, 42] on p "Certificate [PHONE_NUMBER]" at bounding box center [350, 40] width 291 height 23
copy p "[PHONE_NUMBER]"
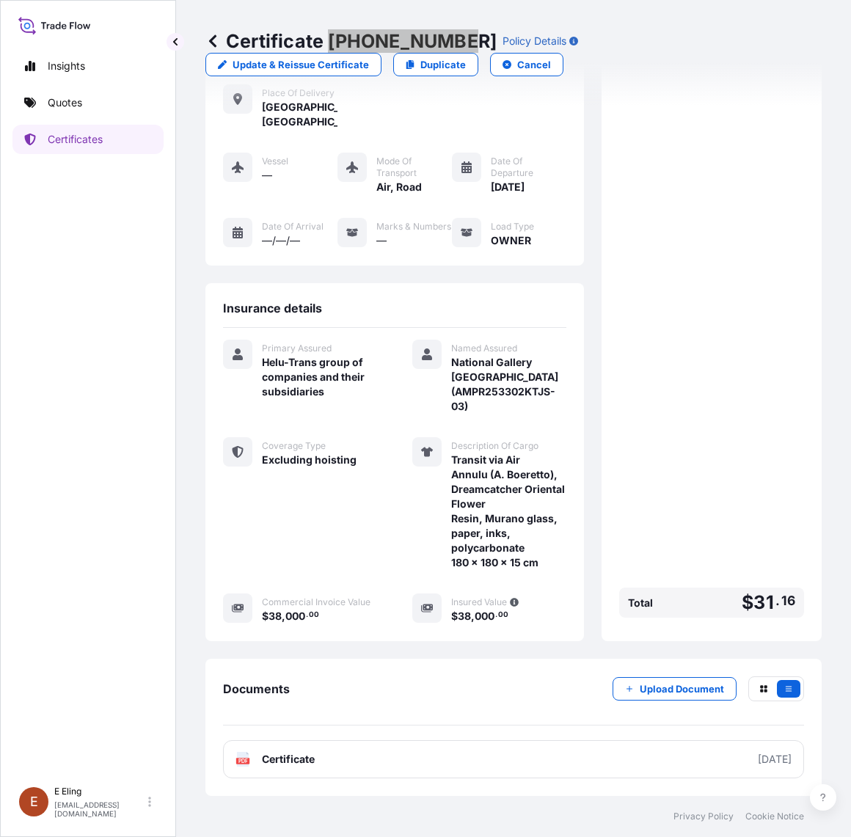
scroll to position [164, 0]
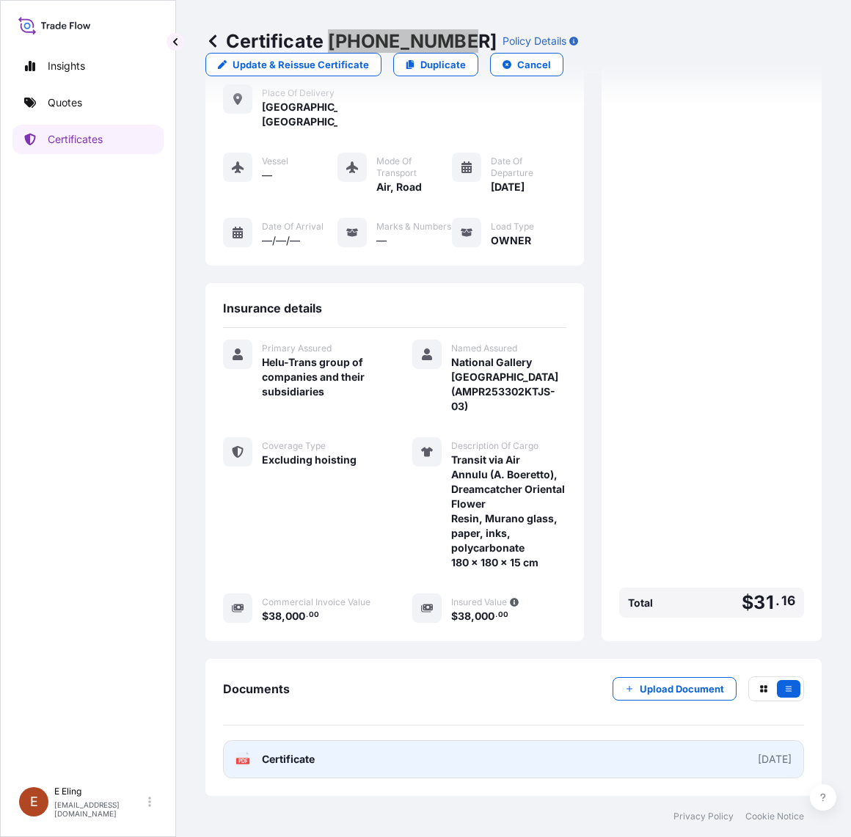
click at [523, 752] on link "PDF Certificate [DATE]" at bounding box center [513, 759] width 581 height 38
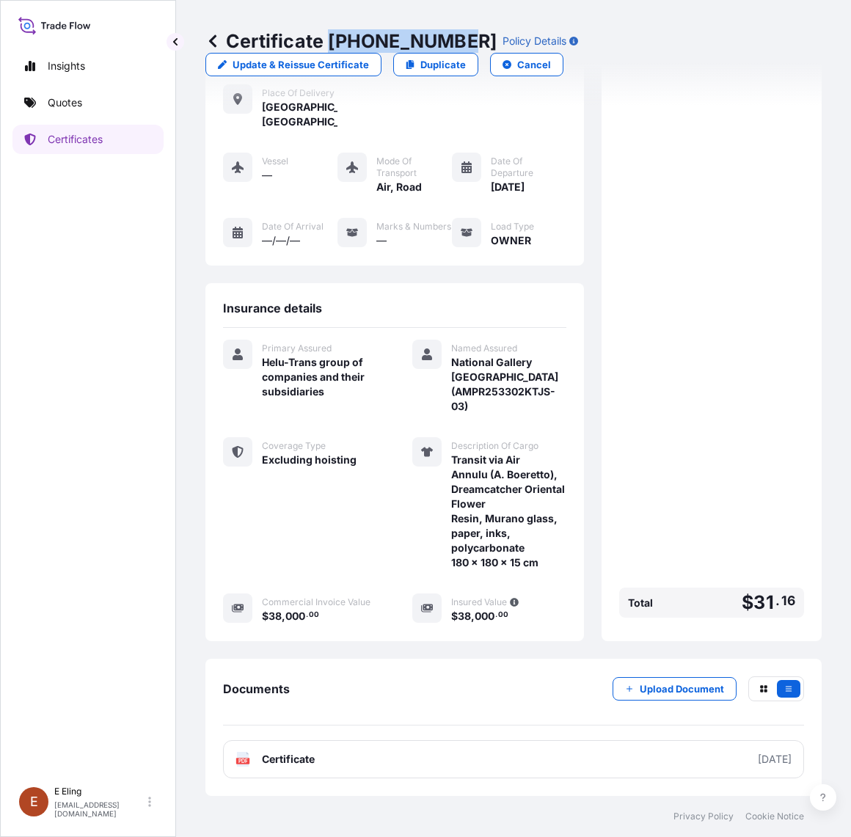
copy p "[PHONE_NUMBER]"
drag, startPoint x: 445, startPoint y: 472, endPoint x: 547, endPoint y: 477, distance: 102.1
click at [547, 477] on span "Transit via Air Annulu (A. Boeretto), Dreamcatcher Oriental Flower Resin, Muran…" at bounding box center [508, 511] width 115 height 117
copy span "Annulu (A. Boeretto)"
drag, startPoint x: 442, startPoint y: 490, endPoint x: 516, endPoint y: 504, distance: 74.7
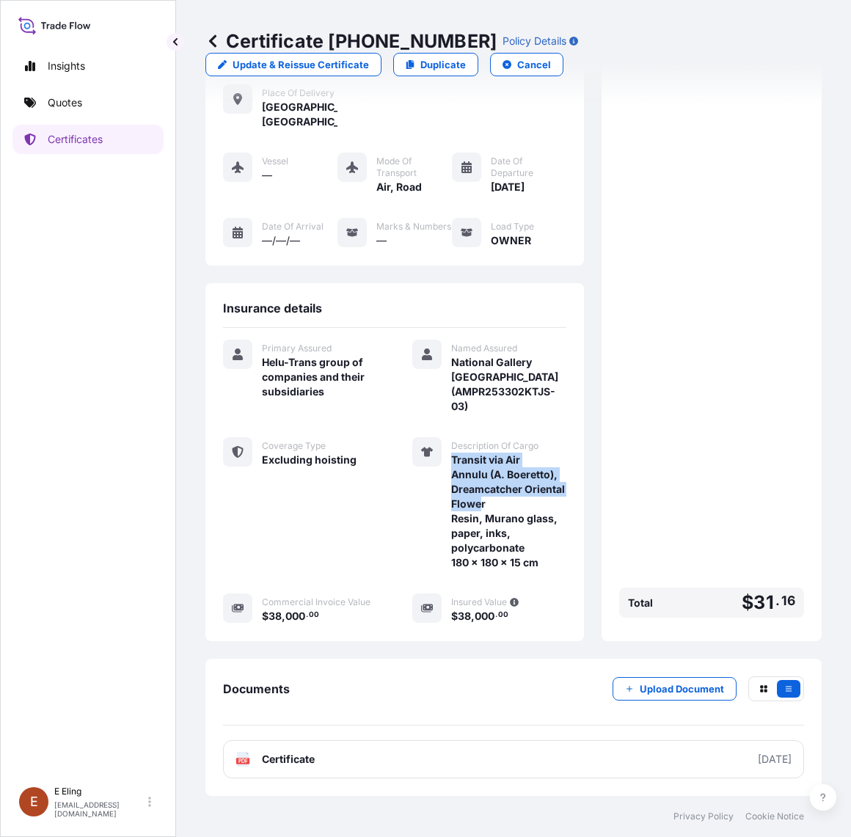
click at [516, 504] on div "Description Of Cargo Transit via Air Annulu (A. Boeretto), Dreamcatcher Orienta…" at bounding box center [489, 503] width 154 height 133
click at [536, 511] on span "Transit via Air Annulu (A. Boeretto), Dreamcatcher Oriental Flower Resin, Muran…" at bounding box center [508, 511] width 115 height 117
drag, startPoint x: 527, startPoint y: 507, endPoint x: 445, endPoint y: 492, distance: 83.5
click at [451, 492] on span "Transit via Air Annulu (A. Boeretto), Dreamcatcher Oriental Flower Resin, Muran…" at bounding box center [508, 511] width 115 height 117
copy span "Dreamcatcher Oriental Flower"
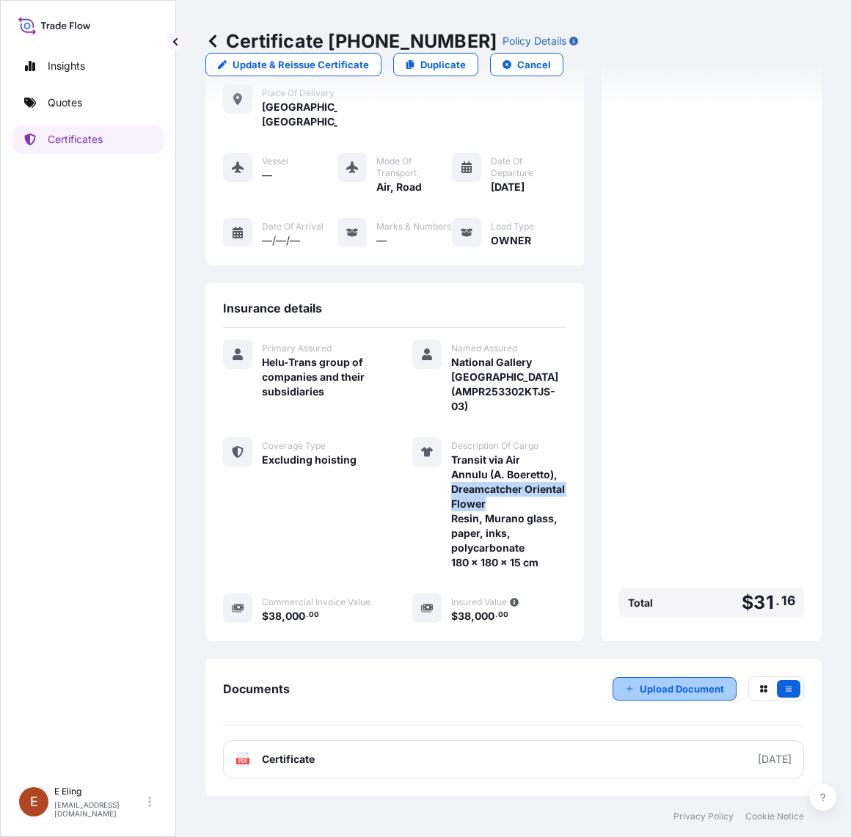
click at [643, 695] on p "Upload Document" at bounding box center [682, 689] width 84 height 15
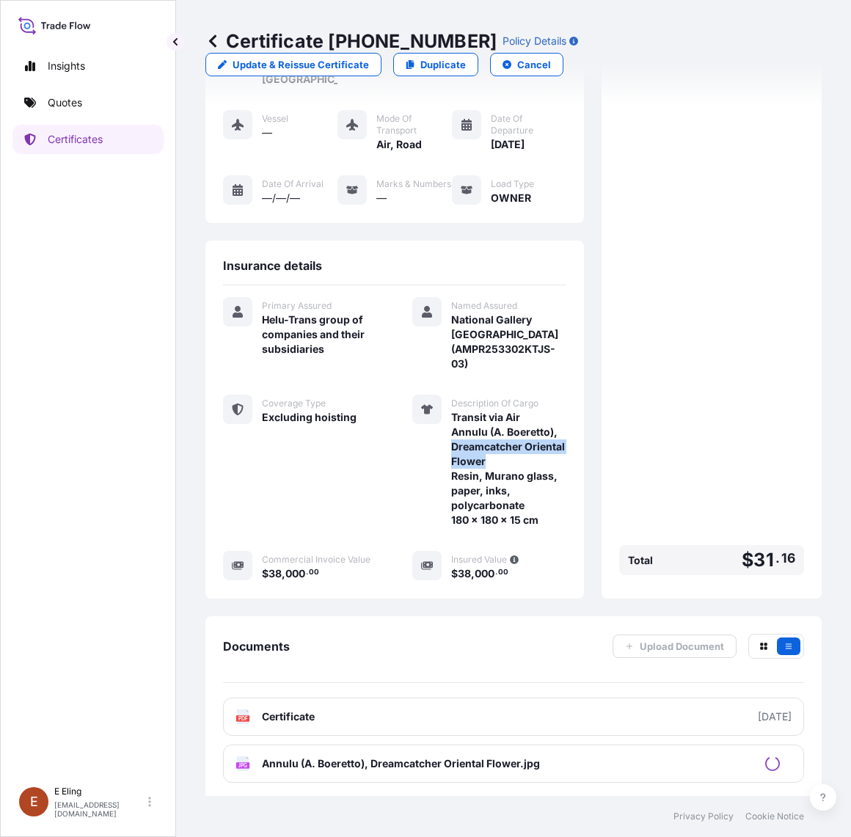
scroll to position [211, 0]
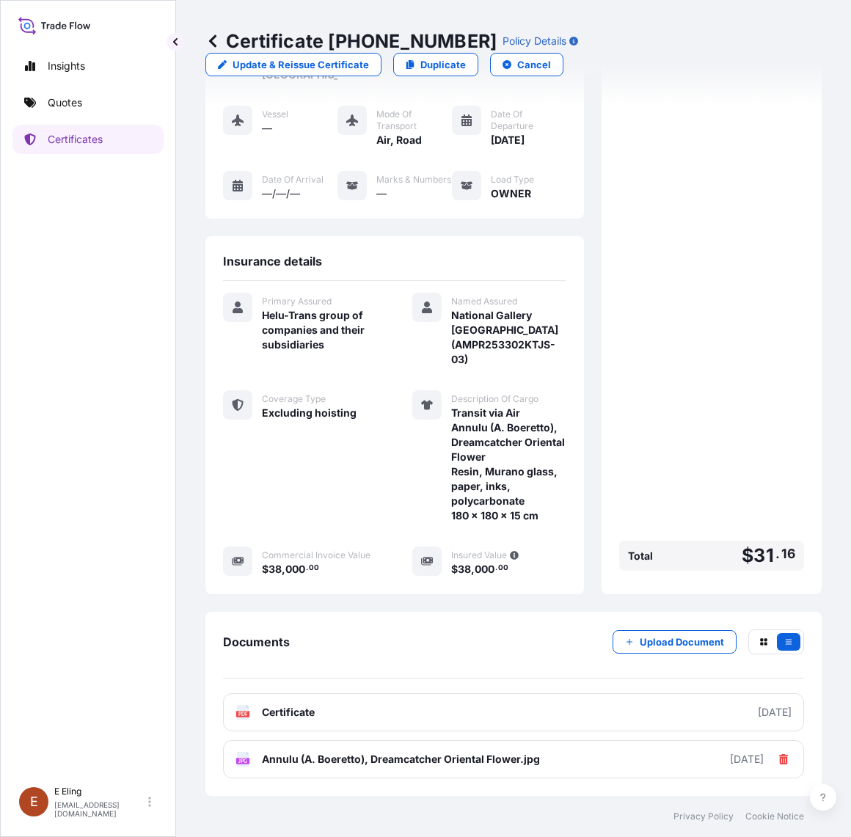
click at [219, 511] on div "Insurance details Primary Assured Helu-Trans group of companies and their subsi…" at bounding box center [394, 415] width 379 height 358
click at [86, 139] on p "Certificates" at bounding box center [75, 139] width 55 height 15
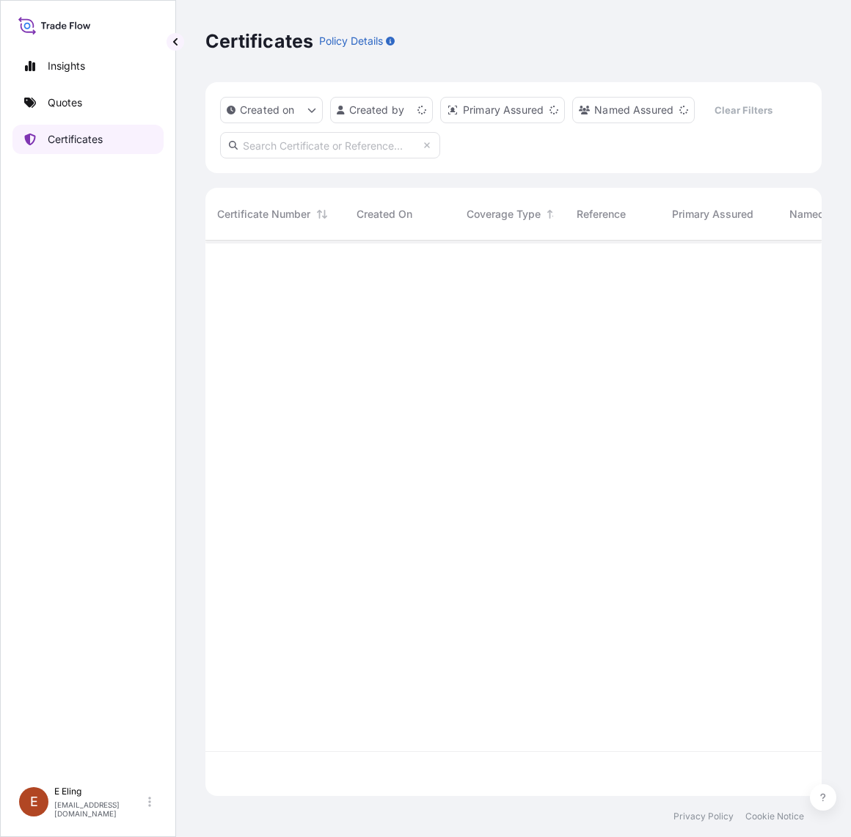
scroll to position [550, 602]
